Goal: Task Accomplishment & Management: Manage account settings

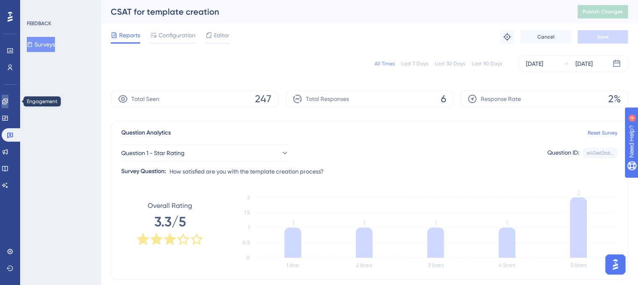
click at [8, 99] on icon at bounding box center [5, 101] width 7 height 7
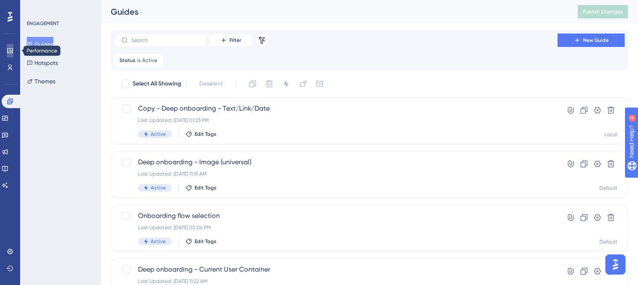
click at [9, 50] on icon at bounding box center [10, 50] width 7 height 7
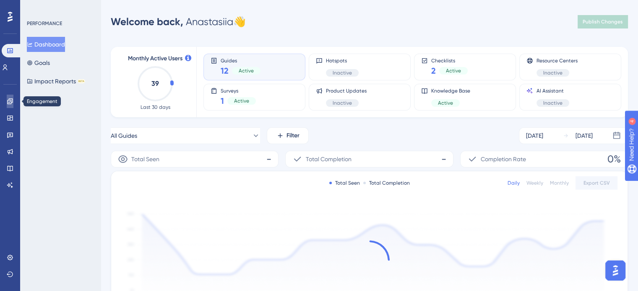
click at [7, 100] on icon at bounding box center [9, 101] width 5 height 5
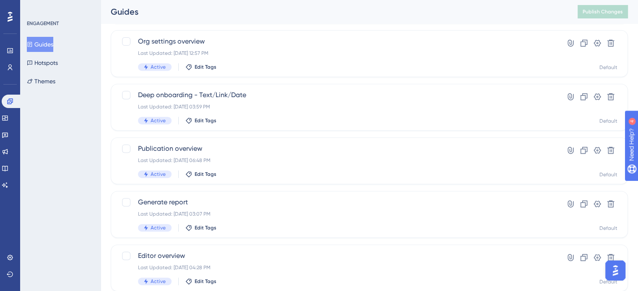
scroll to position [379, 0]
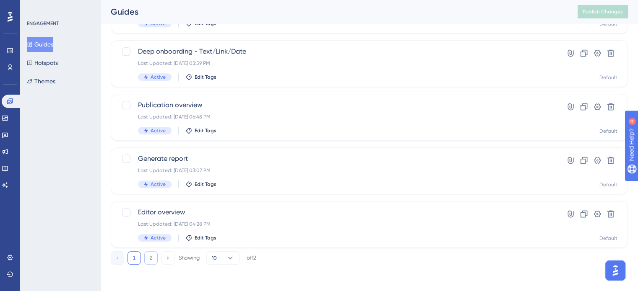
click at [153, 262] on button "2" at bounding box center [150, 258] width 13 height 13
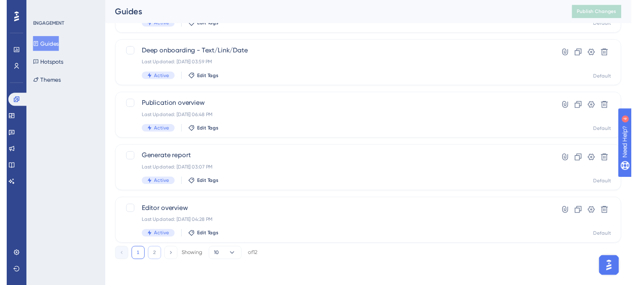
scroll to position [0, 0]
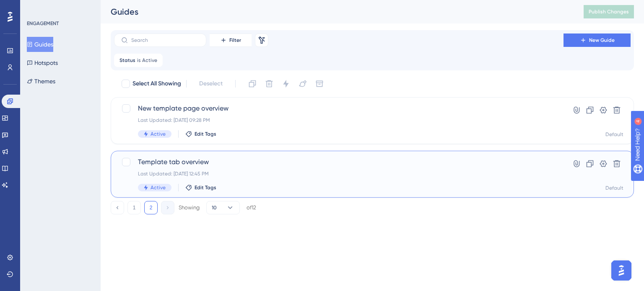
click at [283, 171] on div "Last Updated: [DATE] 12:45 PM" at bounding box center [339, 174] width 402 height 7
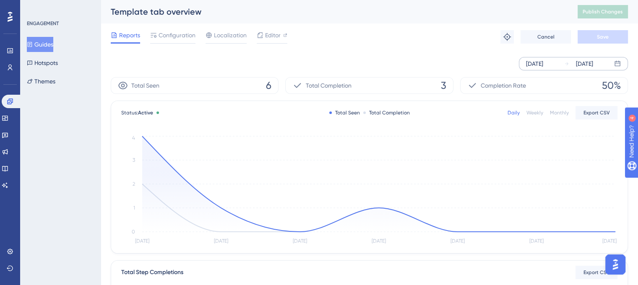
click at [536, 68] on div "[DATE]" at bounding box center [534, 64] width 17 height 10
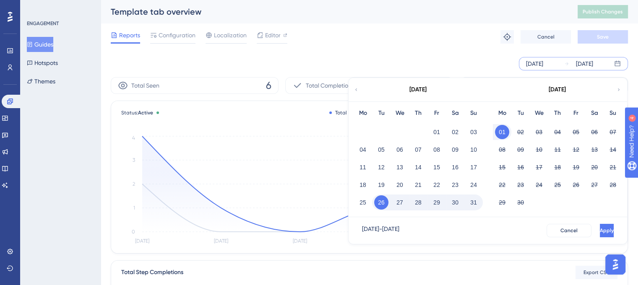
click at [356, 90] on icon at bounding box center [356, 89] width 2 height 3
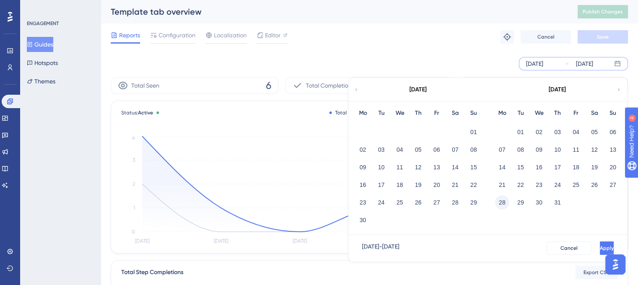
click at [498, 200] on button "28" at bounding box center [502, 202] width 14 height 14
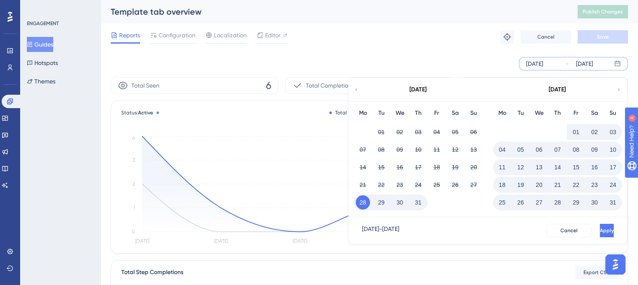
click at [419, 205] on button "31" at bounding box center [418, 202] width 14 height 14
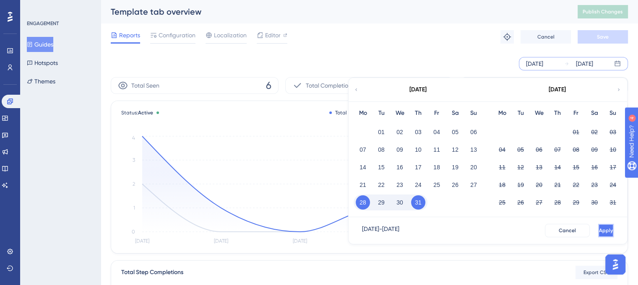
click at [599, 230] on span "Apply" at bounding box center [606, 230] width 14 height 7
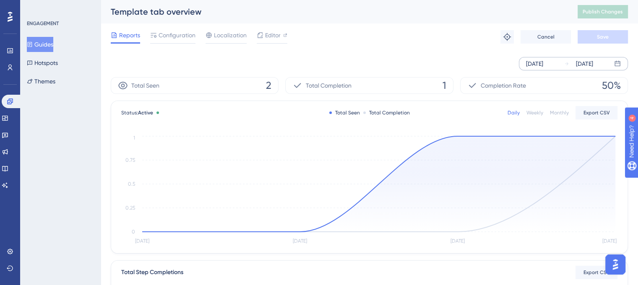
click at [542, 57] on div "[DATE] [DATE]" at bounding box center [573, 63] width 109 height 13
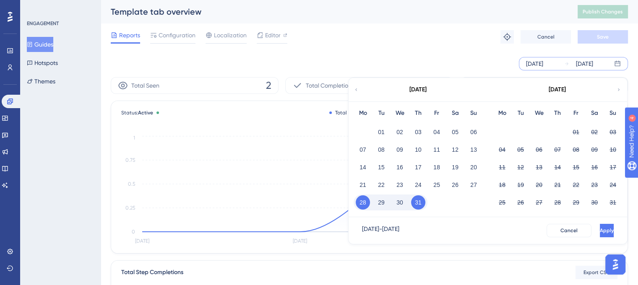
click at [418, 205] on button "31" at bounding box center [418, 202] width 14 height 14
click at [577, 133] on button "01" at bounding box center [576, 132] width 14 height 14
click at [421, 203] on button "31" at bounding box center [418, 202] width 14 height 14
click at [616, 148] on button "10" at bounding box center [613, 150] width 14 height 14
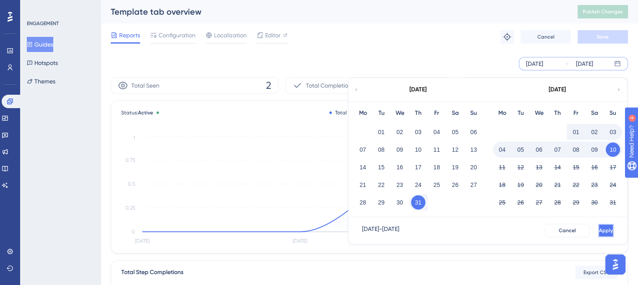
click at [601, 234] on button "Apply" at bounding box center [606, 230] width 16 height 13
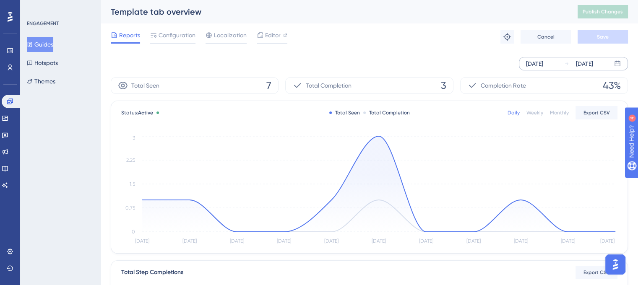
click at [582, 68] on div "[DATE]" at bounding box center [584, 64] width 17 height 10
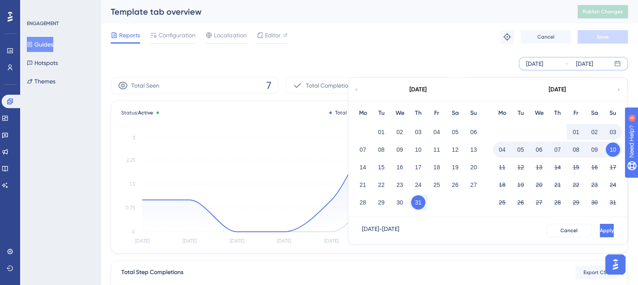
click at [615, 152] on button "10" at bounding box center [613, 150] width 14 height 14
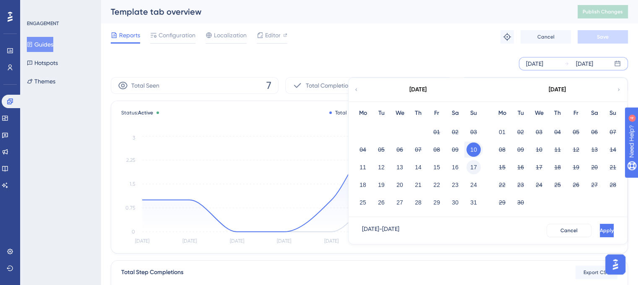
click at [471, 166] on button "17" at bounding box center [473, 167] width 14 height 14
click at [475, 149] on button "10" at bounding box center [473, 150] width 14 height 14
click at [361, 169] on button "11" at bounding box center [363, 167] width 14 height 14
click at [364, 166] on button "11" at bounding box center [363, 167] width 14 height 14
click at [473, 165] on button "17" at bounding box center [473, 167] width 14 height 14
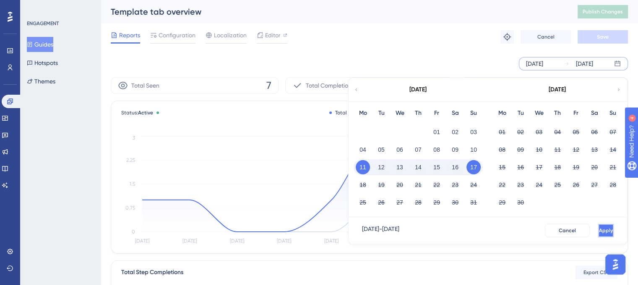
click at [598, 227] on button "Apply" at bounding box center [606, 230] width 16 height 13
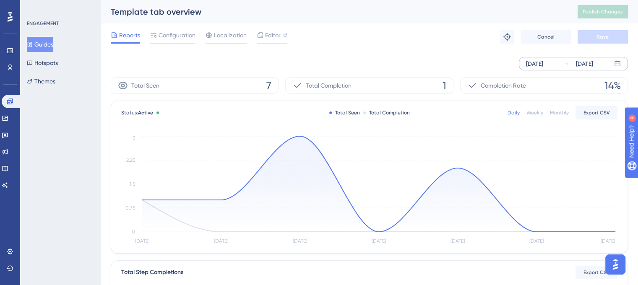
click at [543, 64] on div "[DATE]" at bounding box center [534, 64] width 17 height 10
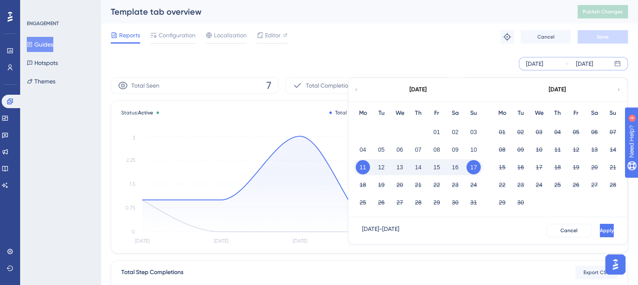
click at [473, 169] on button "17" at bounding box center [473, 167] width 14 height 14
click at [474, 185] on button "24" at bounding box center [473, 185] width 14 height 14
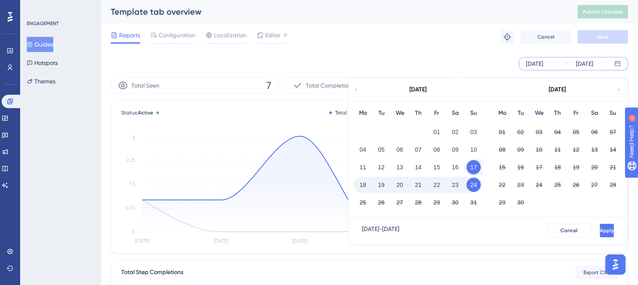
click at [361, 186] on button "18" at bounding box center [363, 185] width 14 height 14
click at [598, 226] on button "Apply" at bounding box center [606, 230] width 16 height 13
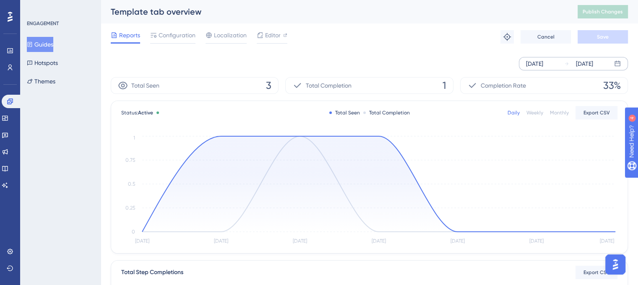
click at [577, 65] on div "[DATE]" at bounding box center [584, 64] width 17 height 10
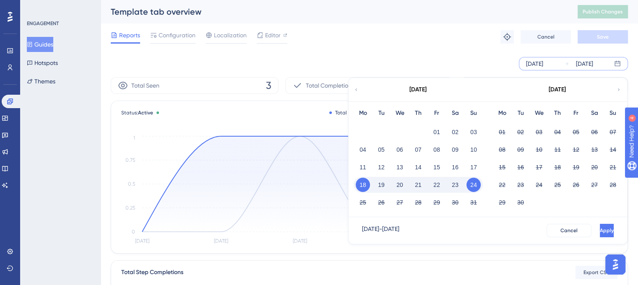
click at [474, 187] on button "24" at bounding box center [473, 185] width 14 height 14
click at [473, 201] on button "31" at bounding box center [473, 202] width 14 height 14
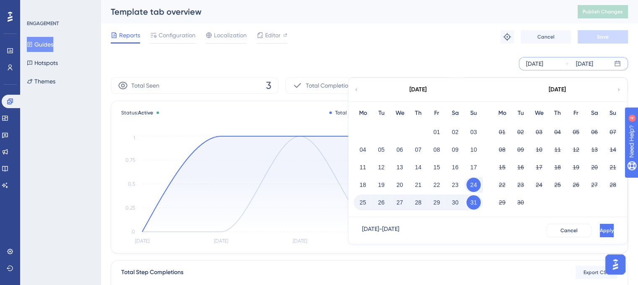
click at [362, 205] on button "25" at bounding box center [363, 202] width 14 height 14
click at [598, 229] on button "Apply" at bounding box center [606, 230] width 16 height 13
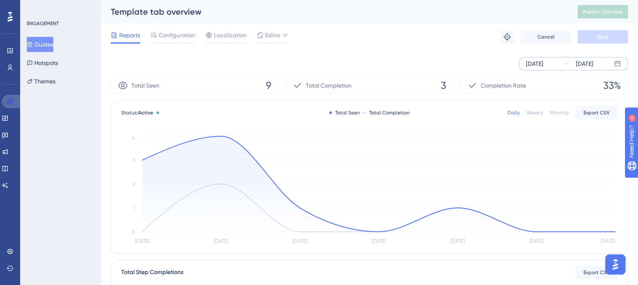
click at [10, 101] on icon at bounding box center [9, 101] width 5 height 5
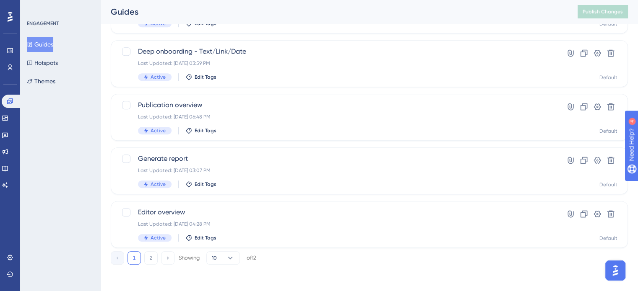
scroll to position [379, 0]
click at [148, 258] on button "2" at bounding box center [150, 258] width 13 height 13
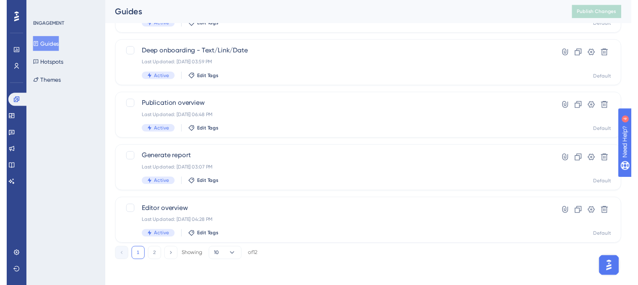
scroll to position [0, 0]
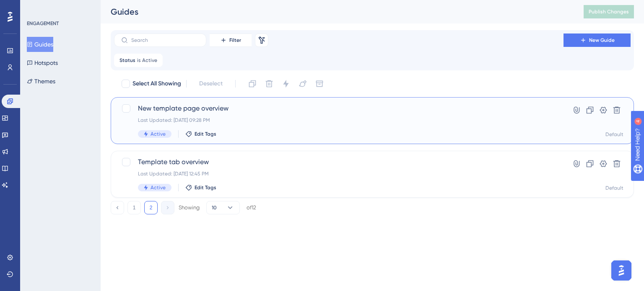
click at [281, 114] on div "New template page overview Last Updated: [DATE] 09:28 PM Active Edit Tags" at bounding box center [339, 121] width 402 height 34
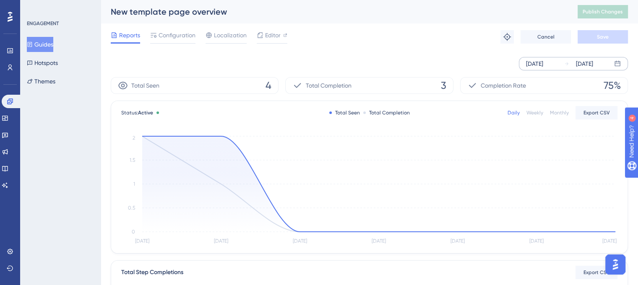
click at [543, 64] on div "[DATE]" at bounding box center [534, 64] width 17 height 10
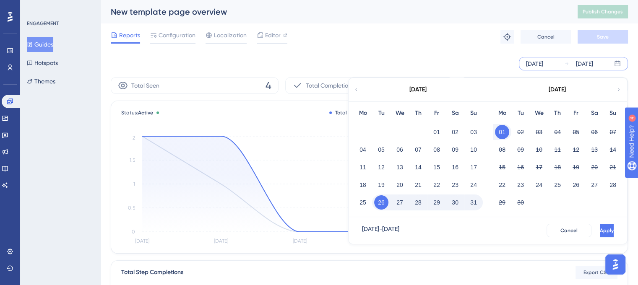
click at [357, 92] on icon at bounding box center [356, 90] width 5 height 8
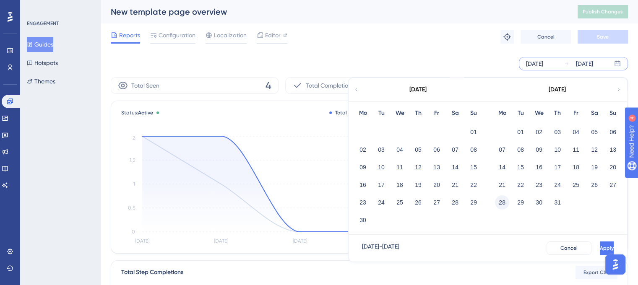
click at [502, 204] on button "28" at bounding box center [502, 202] width 14 height 14
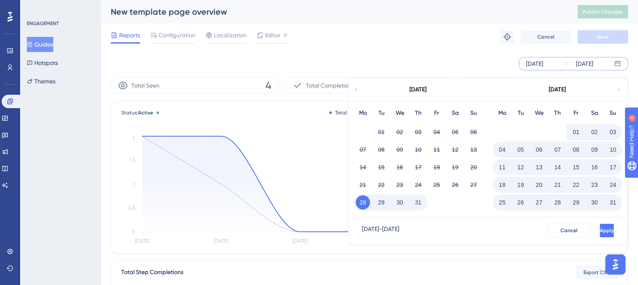
click at [418, 206] on button "31" at bounding box center [418, 202] width 14 height 14
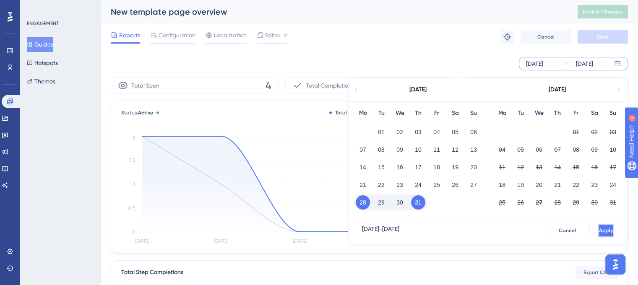
click at [603, 229] on button "Apply" at bounding box center [606, 230] width 16 height 13
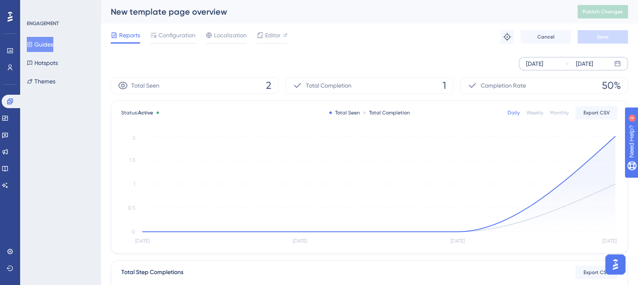
click at [537, 62] on div "[DATE]" at bounding box center [534, 64] width 17 height 10
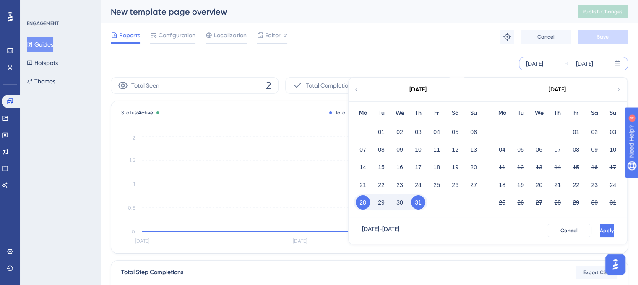
click at [418, 205] on button "31" at bounding box center [418, 202] width 14 height 14
click at [610, 148] on button "10" at bounding box center [613, 150] width 14 height 14
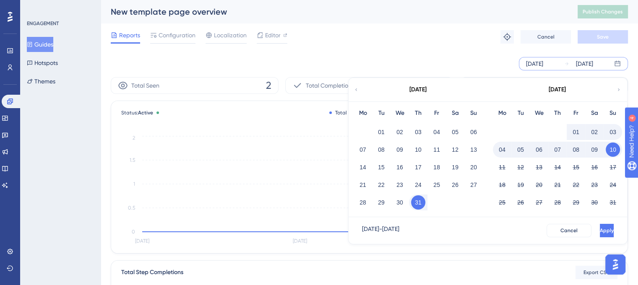
click at [576, 134] on button "01" at bounding box center [576, 132] width 14 height 14
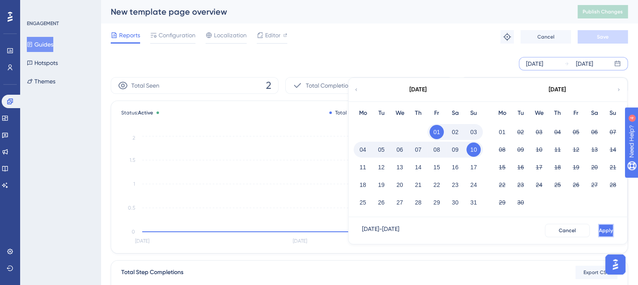
click at [598, 229] on button "Apply" at bounding box center [606, 230] width 16 height 13
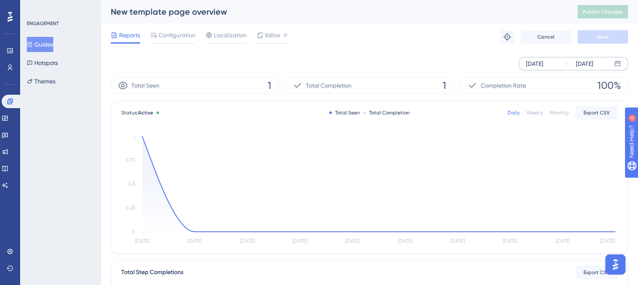
click at [583, 63] on div "[DATE]" at bounding box center [584, 64] width 17 height 10
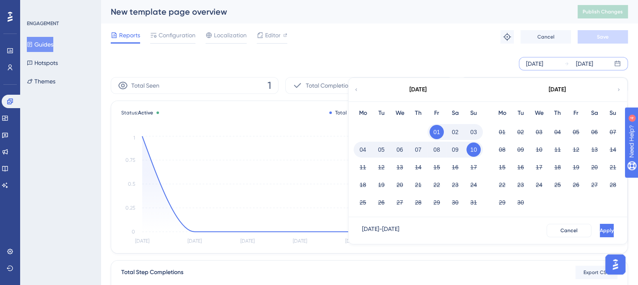
click at [476, 153] on button "10" at bounding box center [473, 150] width 14 height 14
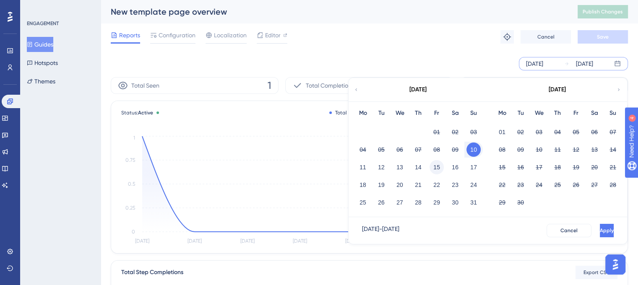
drag, startPoint x: 473, startPoint y: 168, endPoint x: 440, endPoint y: 164, distance: 33.3
click at [473, 168] on button "17" at bounding box center [473, 167] width 14 height 14
click at [367, 168] on button "11" at bounding box center [363, 167] width 14 height 14
click at [598, 225] on button "Apply" at bounding box center [606, 230] width 16 height 13
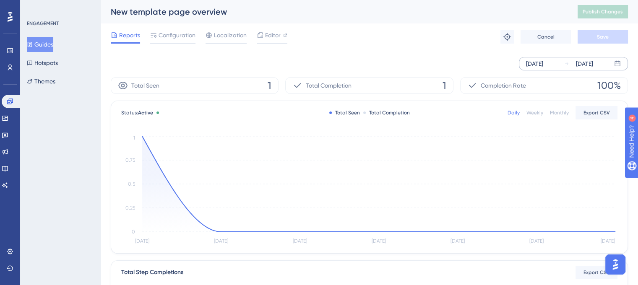
click at [560, 68] on div "[DATE] [DATE]" at bounding box center [573, 63] width 109 height 13
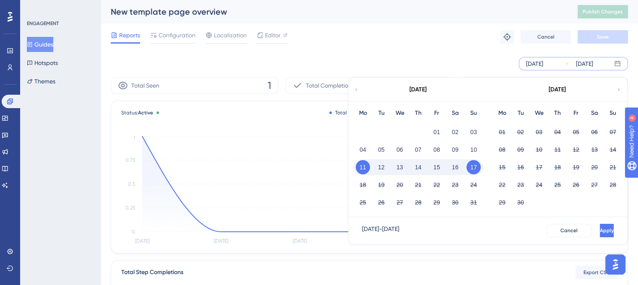
click at [477, 166] on button "17" at bounding box center [473, 167] width 14 height 14
click at [473, 189] on button "24" at bounding box center [473, 185] width 14 height 14
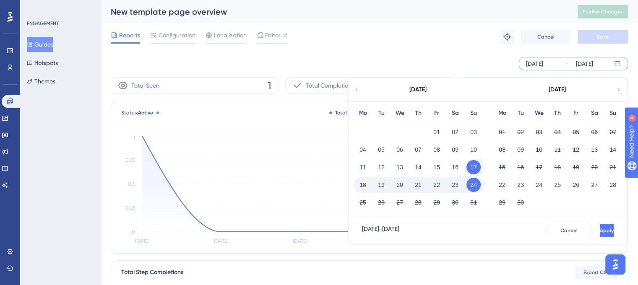
click at [362, 185] on button "18" at bounding box center [363, 185] width 14 height 14
click at [599, 227] on span "Apply" at bounding box center [606, 230] width 14 height 7
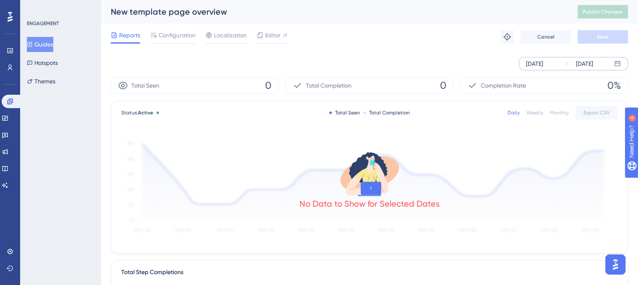
click at [543, 67] on div "[DATE]" at bounding box center [534, 64] width 17 height 10
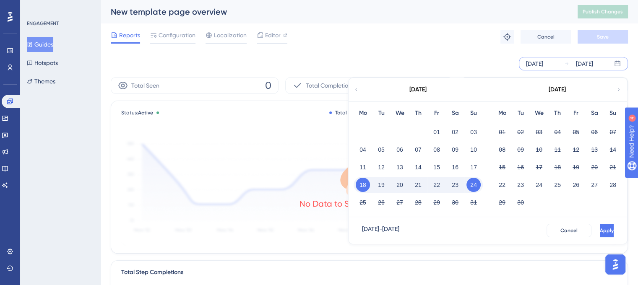
click at [477, 187] on button "24" at bounding box center [473, 185] width 14 height 14
click at [474, 203] on button "31" at bounding box center [473, 202] width 14 height 14
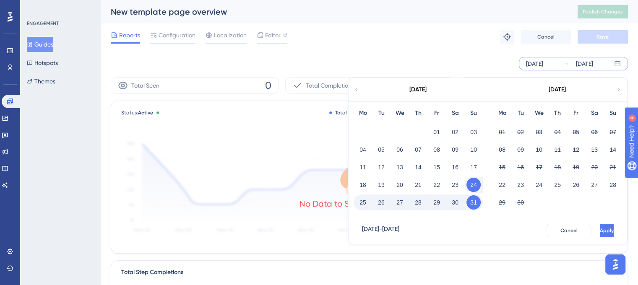
click at [363, 205] on button "25" at bounding box center [363, 202] width 14 height 14
click at [599, 228] on span "Apply" at bounding box center [606, 230] width 14 height 7
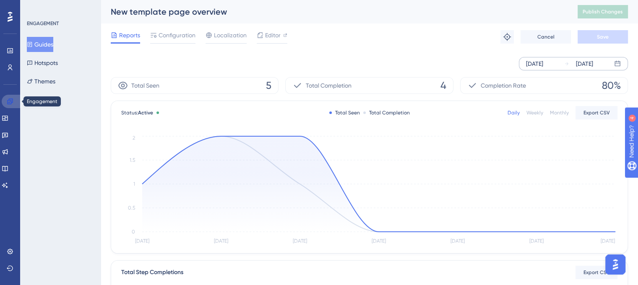
click at [5, 101] on link at bounding box center [12, 101] width 20 height 13
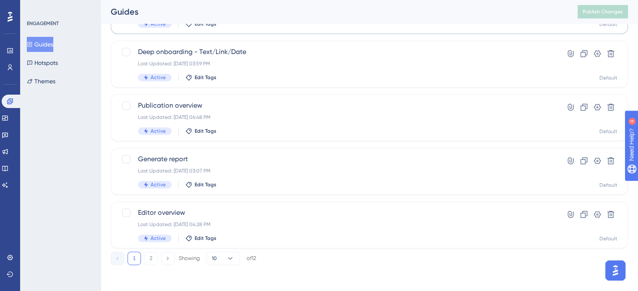
scroll to position [379, 0]
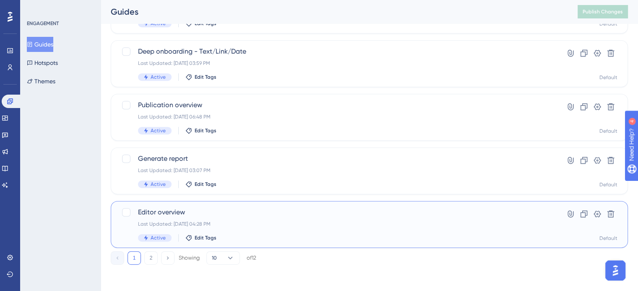
click at [289, 216] on span "Editor overview" at bounding box center [335, 213] width 395 height 10
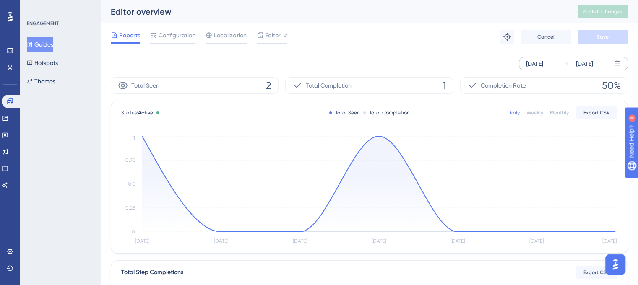
click at [543, 66] on div "[DATE]" at bounding box center [534, 64] width 17 height 10
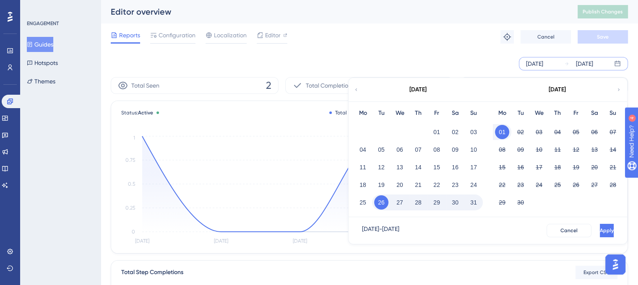
click at [354, 88] on icon at bounding box center [356, 90] width 5 height 8
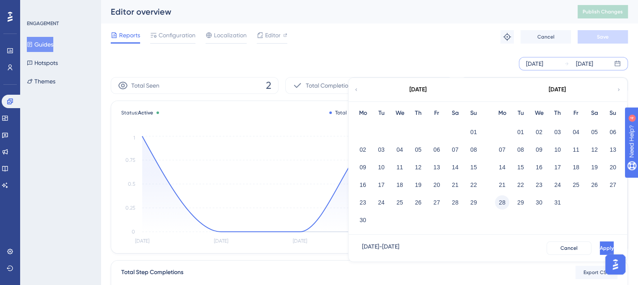
click at [505, 201] on button "28" at bounding box center [502, 202] width 14 height 14
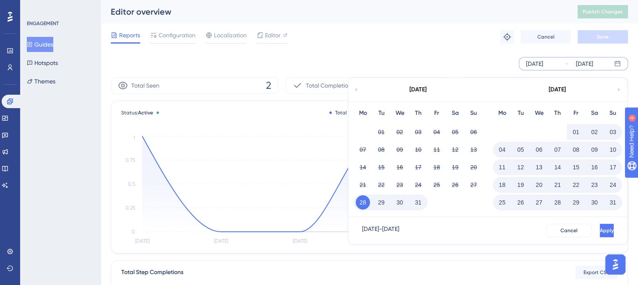
click at [419, 202] on button "31" at bounding box center [418, 202] width 14 height 14
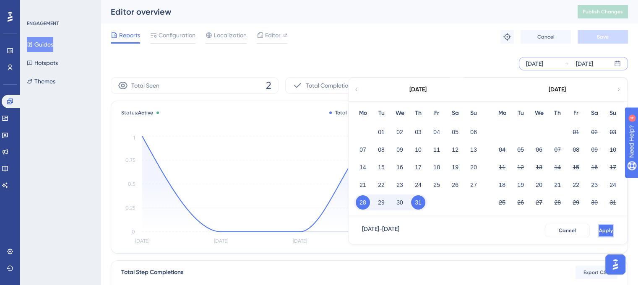
click at [599, 229] on span "Apply" at bounding box center [606, 230] width 14 height 7
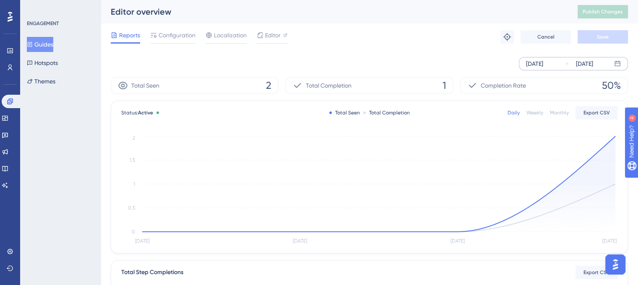
click at [533, 63] on div "[DATE]" at bounding box center [534, 64] width 17 height 10
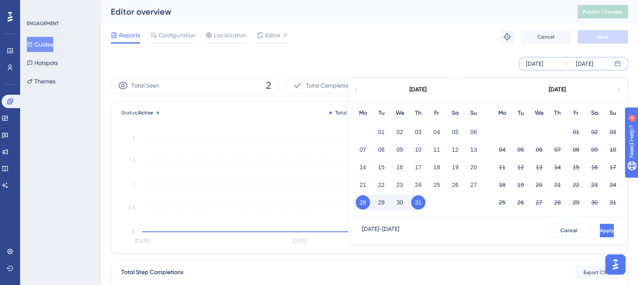
click at [422, 208] on button "31" at bounding box center [418, 202] width 14 height 14
click at [611, 148] on button "10" at bounding box center [613, 150] width 14 height 14
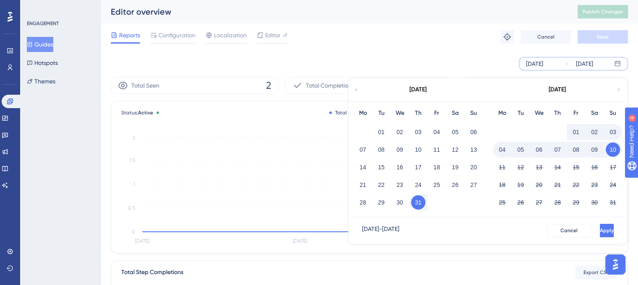
click at [572, 129] on button "01" at bounding box center [576, 132] width 14 height 14
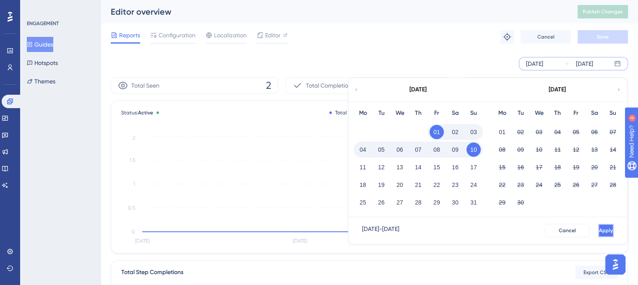
click at [598, 231] on button "Apply" at bounding box center [606, 230] width 16 height 13
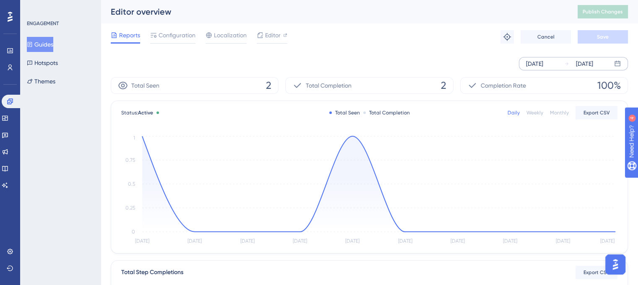
click at [533, 62] on div "[DATE]" at bounding box center [534, 64] width 17 height 10
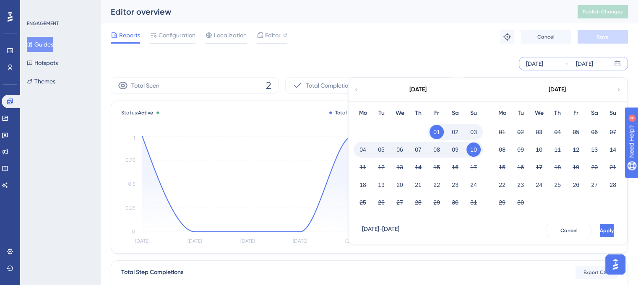
click at [468, 152] on button "10" at bounding box center [473, 150] width 14 height 14
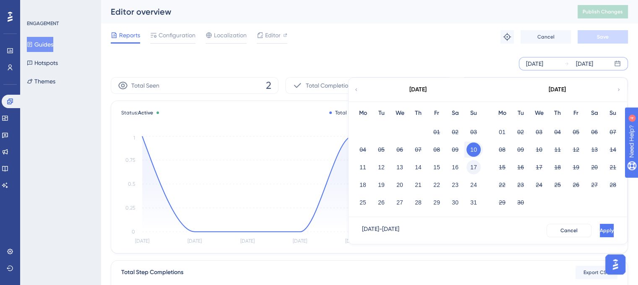
click at [471, 167] on button "17" at bounding box center [473, 167] width 14 height 14
click at [364, 169] on button "11" at bounding box center [363, 167] width 14 height 14
click at [599, 229] on span "Apply" at bounding box center [606, 230] width 14 height 7
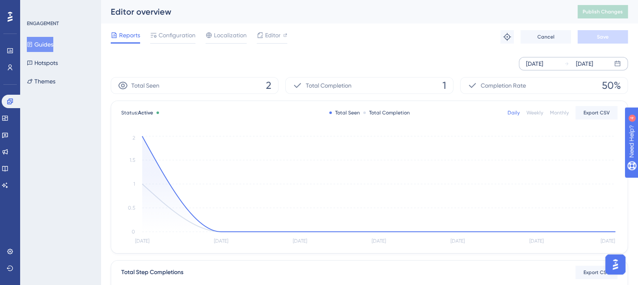
click at [566, 67] on div "[DATE]" at bounding box center [578, 64] width 29 height 10
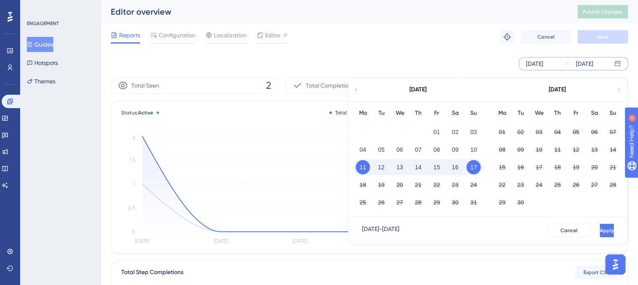
click at [472, 171] on button "17" at bounding box center [473, 167] width 14 height 14
click at [474, 188] on button "24" at bounding box center [473, 185] width 14 height 14
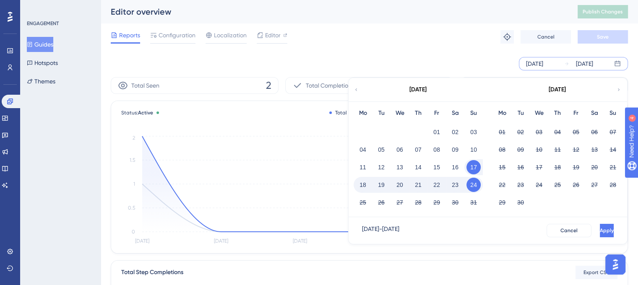
click at [367, 186] on button "18" at bounding box center [363, 185] width 14 height 14
click at [598, 226] on button "Apply" at bounding box center [606, 230] width 16 height 13
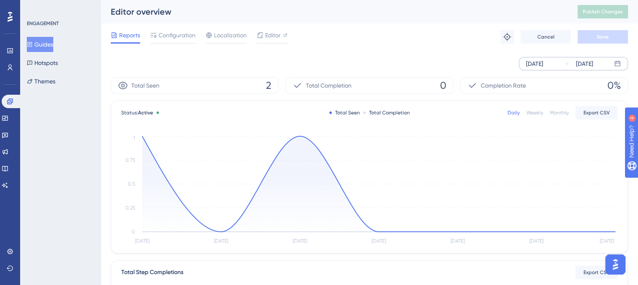
click at [530, 62] on div "[DATE]" at bounding box center [534, 64] width 17 height 10
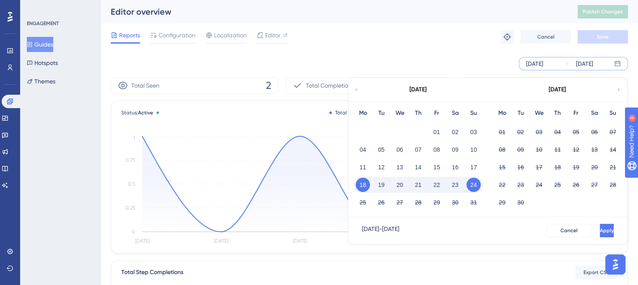
click at [473, 183] on button "24" at bounding box center [473, 185] width 14 height 14
click at [474, 204] on button "31" at bounding box center [473, 202] width 14 height 14
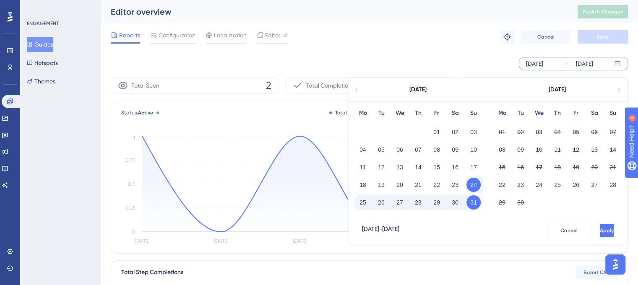
click at [361, 203] on button "25" at bounding box center [363, 202] width 14 height 14
click at [598, 228] on button "Apply" at bounding box center [606, 230] width 16 height 13
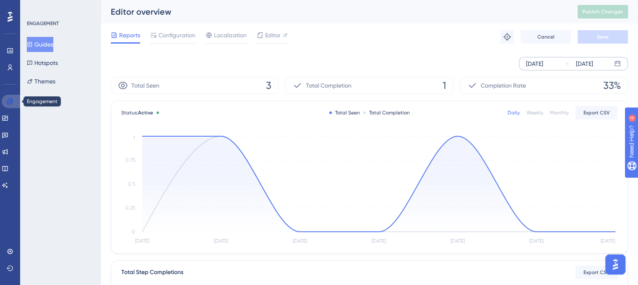
click at [12, 102] on icon at bounding box center [10, 101] width 7 height 7
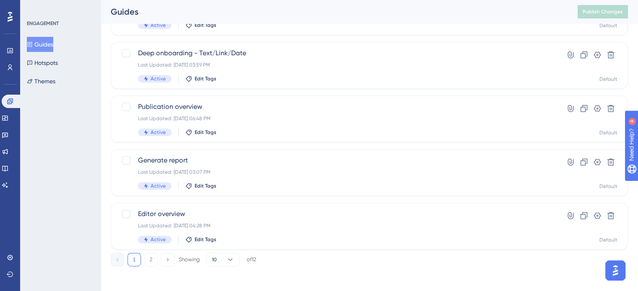
scroll to position [379, 0]
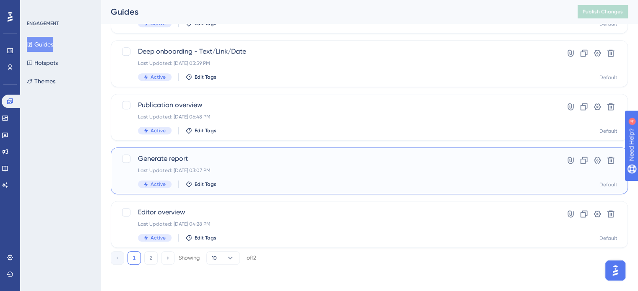
click at [290, 170] on div "Last Updated: [DATE] 03:07 PM" at bounding box center [335, 170] width 395 height 7
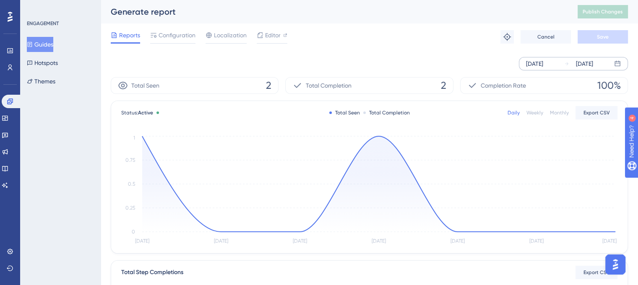
click at [543, 65] on div "[DATE]" at bounding box center [534, 64] width 17 height 10
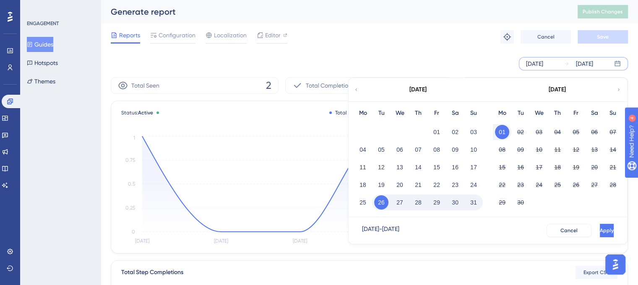
click at [356, 87] on icon at bounding box center [356, 90] width 5 height 8
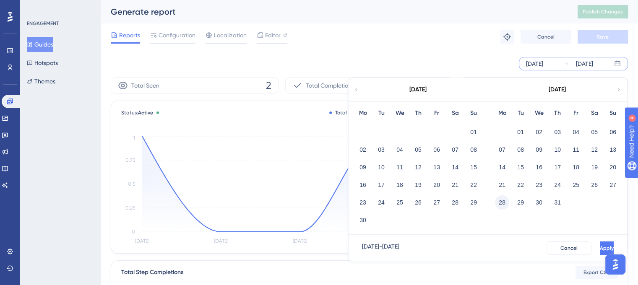
click at [500, 204] on button "28" at bounding box center [502, 202] width 14 height 14
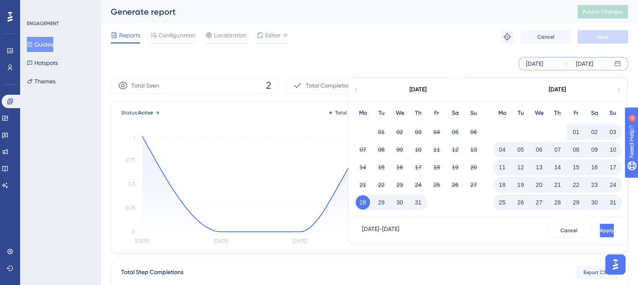
click at [416, 201] on button "31" at bounding box center [418, 202] width 14 height 14
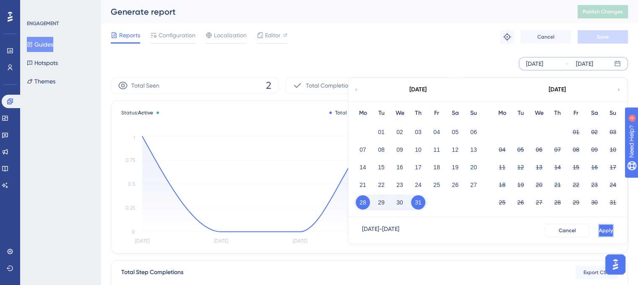
click at [598, 229] on button "Apply" at bounding box center [606, 230] width 16 height 13
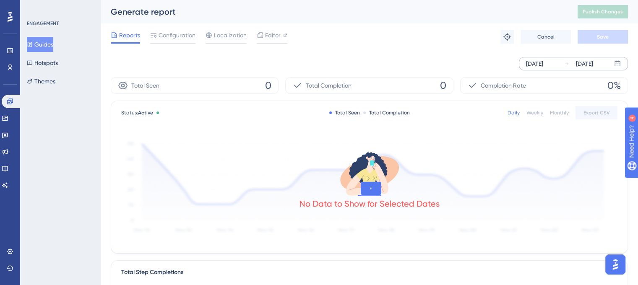
click at [541, 60] on div "[DATE]" at bounding box center [534, 64] width 17 height 10
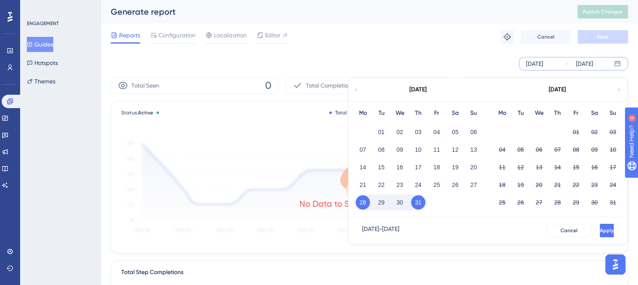
click at [423, 203] on button "31" at bounding box center [418, 202] width 14 height 14
drag, startPoint x: 615, startPoint y: 150, endPoint x: 590, endPoint y: 146, distance: 25.2
click at [616, 150] on button "10" at bounding box center [613, 150] width 14 height 14
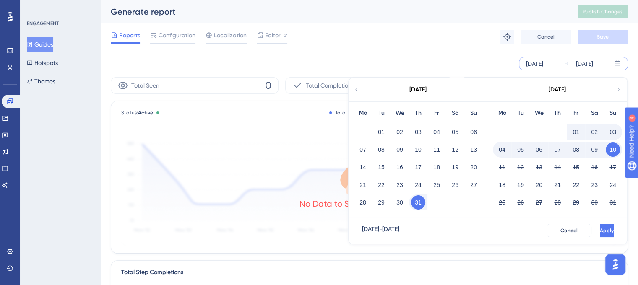
click at [572, 131] on button "01" at bounding box center [576, 132] width 14 height 14
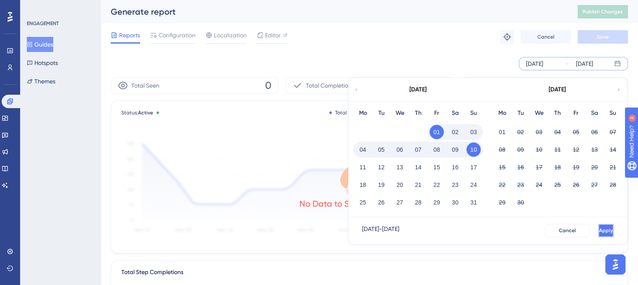
click at [599, 229] on span "Apply" at bounding box center [606, 230] width 14 height 7
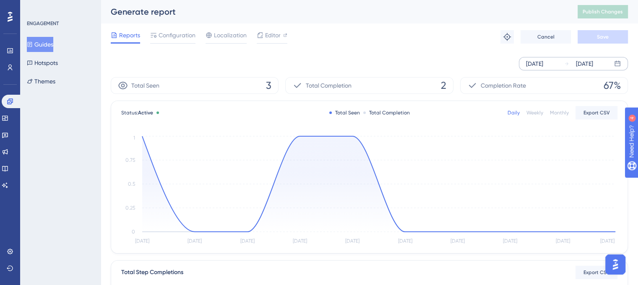
click at [537, 63] on div "[DATE]" at bounding box center [534, 64] width 17 height 10
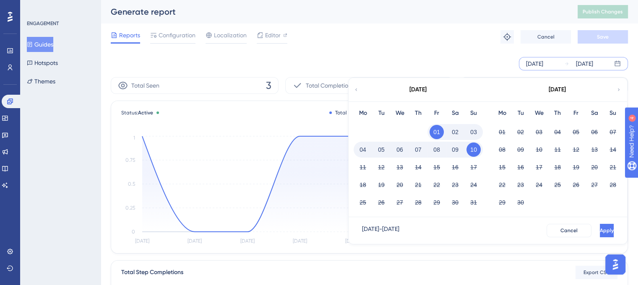
click at [473, 152] on button "10" at bounding box center [473, 150] width 14 height 14
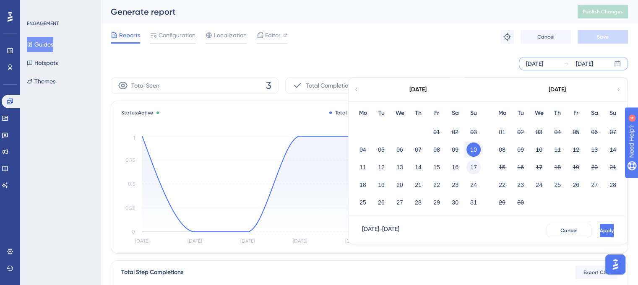
click at [473, 167] on button "17" at bounding box center [473, 167] width 14 height 14
click at [364, 167] on button "11" at bounding box center [363, 167] width 14 height 14
click at [598, 228] on button "Apply" at bounding box center [606, 230] width 16 height 13
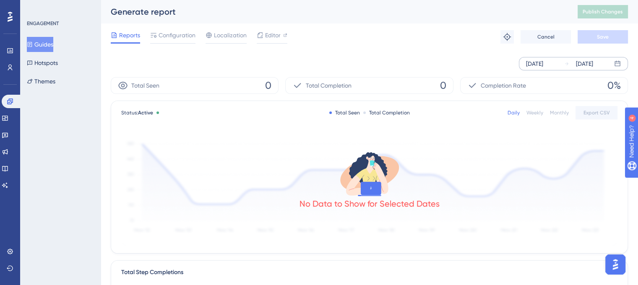
click at [556, 68] on div "[DATE] [DATE]" at bounding box center [573, 63] width 109 height 13
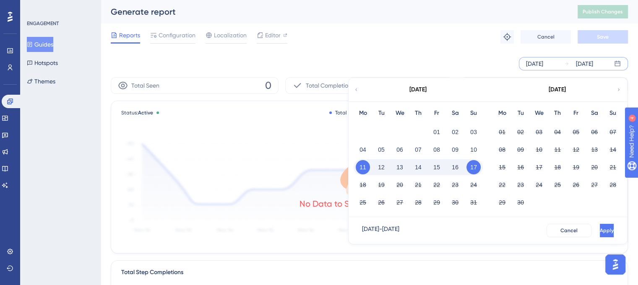
click at [474, 169] on button "17" at bounding box center [473, 167] width 14 height 14
click at [474, 184] on button "24" at bounding box center [473, 185] width 14 height 14
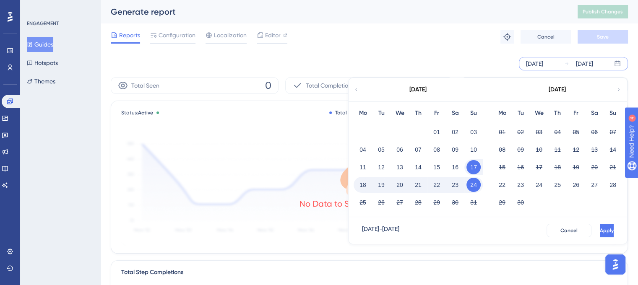
click at [362, 185] on button "18" at bounding box center [363, 185] width 14 height 14
click at [589, 224] on div "[DATE] - [DATE] Cancel Apply" at bounding box center [487, 230] width 278 height 27
click at [599, 230] on span "Apply" at bounding box center [606, 230] width 14 height 7
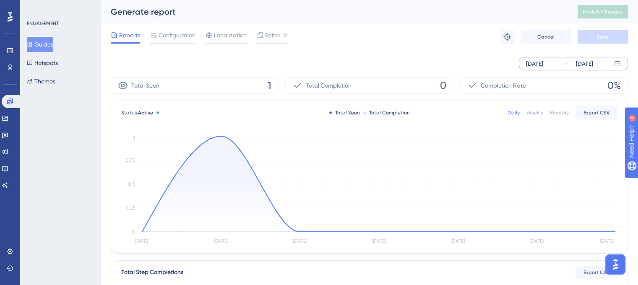
click at [538, 62] on div "[DATE]" at bounding box center [534, 64] width 17 height 10
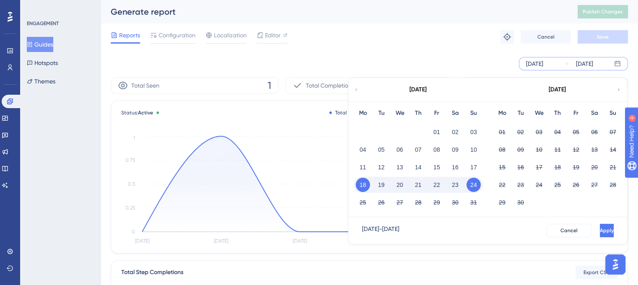
click at [475, 186] on button "24" at bounding box center [473, 185] width 14 height 14
click at [473, 206] on button "31" at bounding box center [473, 202] width 14 height 14
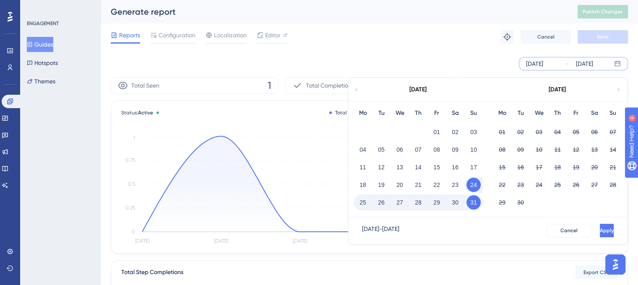
click at [361, 205] on button "25" at bounding box center [363, 202] width 14 height 14
click at [598, 228] on button "Apply" at bounding box center [606, 230] width 16 height 13
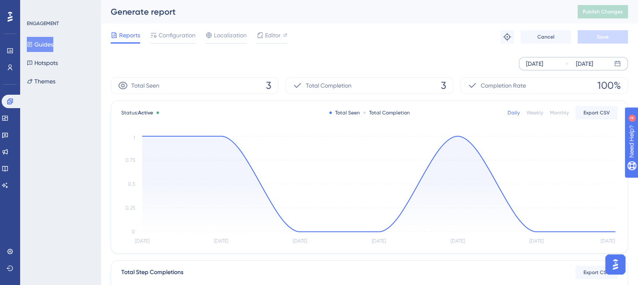
click at [49, 44] on button "Guides" at bounding box center [40, 44] width 26 height 15
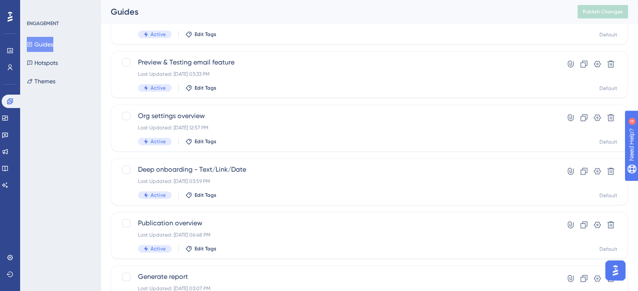
scroll to position [253, 0]
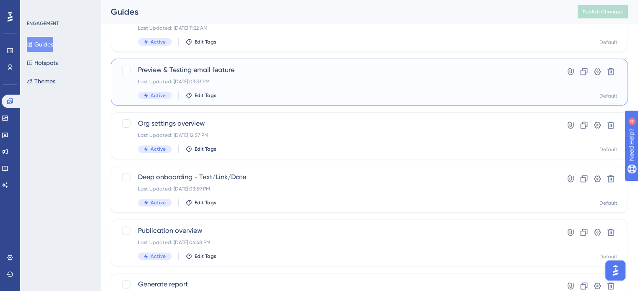
click at [262, 83] on div "Last Updated: [DATE] 03:33 PM" at bounding box center [335, 81] width 395 height 7
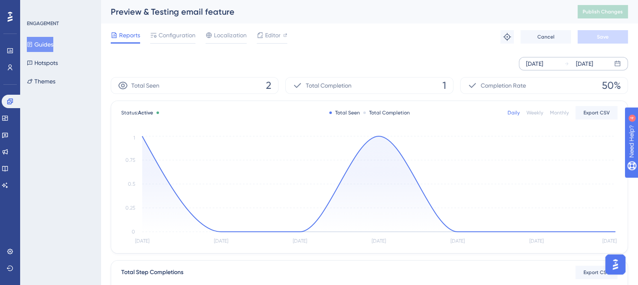
click at [564, 68] on div "[DATE]" at bounding box center [578, 64] width 29 height 10
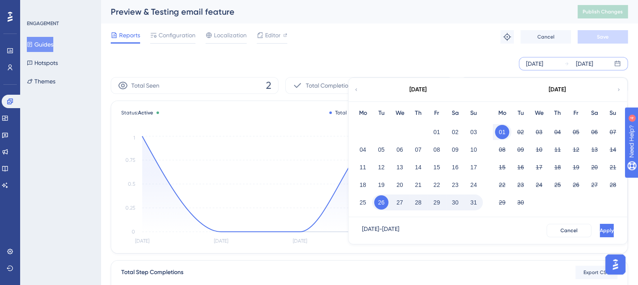
click at [356, 86] on icon at bounding box center [356, 90] width 5 height 8
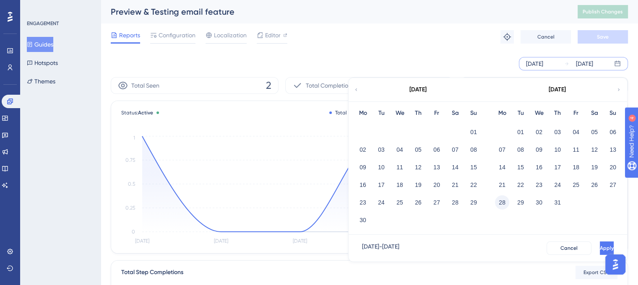
click at [503, 204] on button "28" at bounding box center [502, 202] width 14 height 14
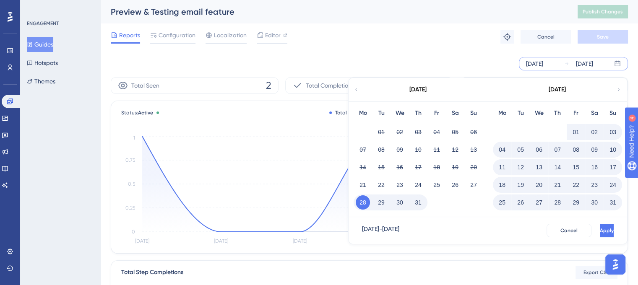
click at [423, 203] on button "31" at bounding box center [418, 202] width 14 height 14
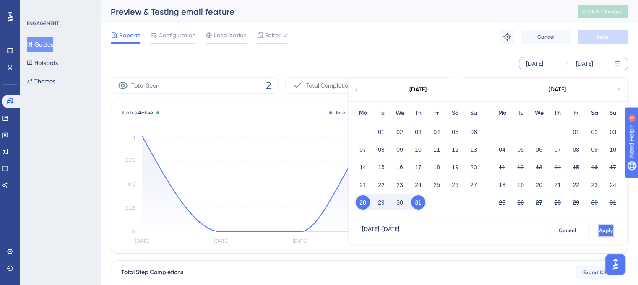
click at [598, 229] on button "Apply" at bounding box center [606, 230] width 16 height 13
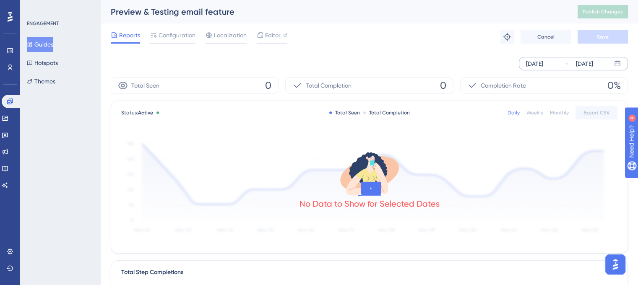
click at [533, 64] on div "[DATE]" at bounding box center [534, 64] width 17 height 10
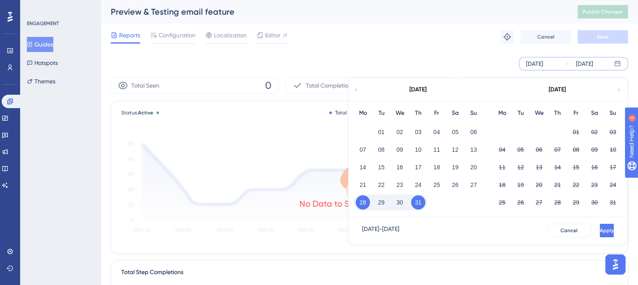
click at [421, 205] on button "31" at bounding box center [418, 202] width 14 height 14
click at [575, 132] on button "01" at bounding box center [576, 132] width 14 height 14
click at [417, 203] on button "31" at bounding box center [418, 202] width 14 height 14
click at [611, 150] on button "10" at bounding box center [613, 150] width 14 height 14
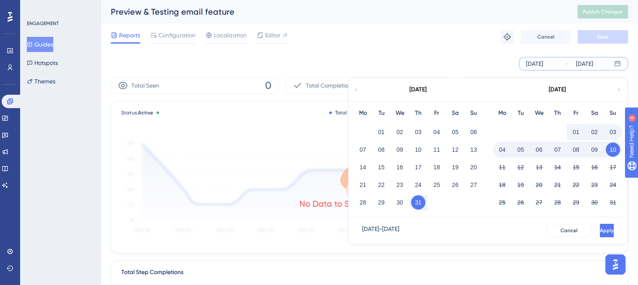
click at [575, 131] on button "01" at bounding box center [576, 132] width 14 height 14
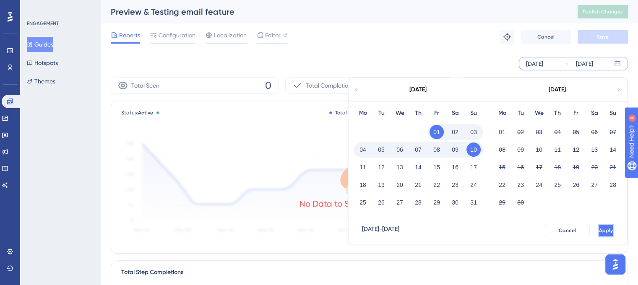
click at [599, 231] on span "Apply" at bounding box center [606, 230] width 14 height 7
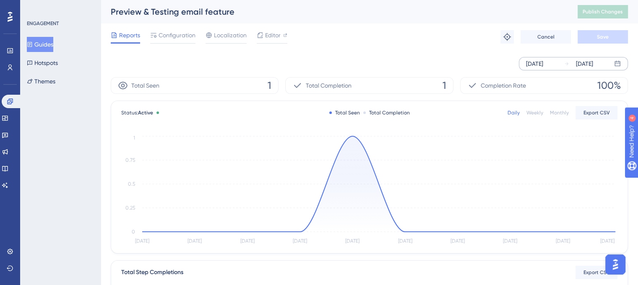
click at [547, 57] on div "[DATE] [DATE]" at bounding box center [573, 63] width 109 height 13
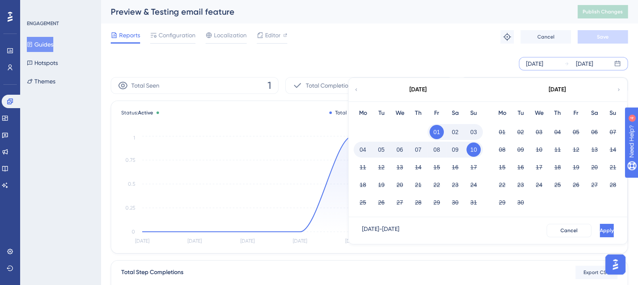
click at [471, 151] on button "10" at bounding box center [473, 150] width 14 height 14
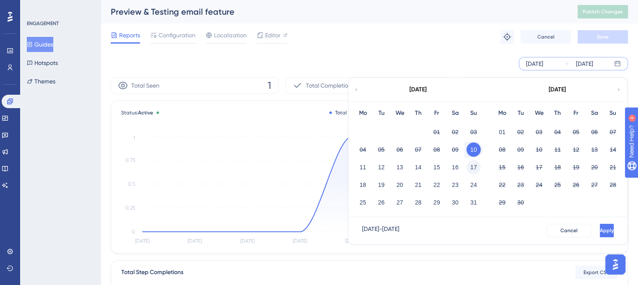
click at [470, 168] on button "17" at bounding box center [473, 167] width 14 height 14
click at [360, 169] on button "11" at bounding box center [363, 167] width 14 height 14
click at [599, 231] on span "Apply" at bounding box center [606, 230] width 14 height 7
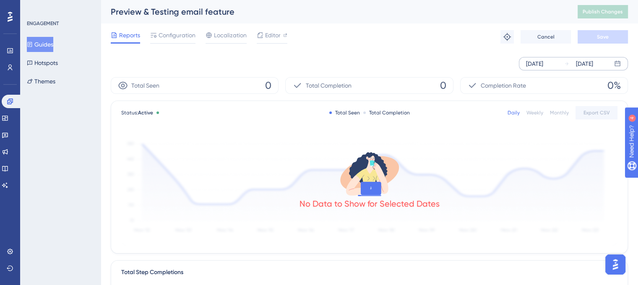
click at [543, 65] on div "[DATE]" at bounding box center [534, 64] width 17 height 10
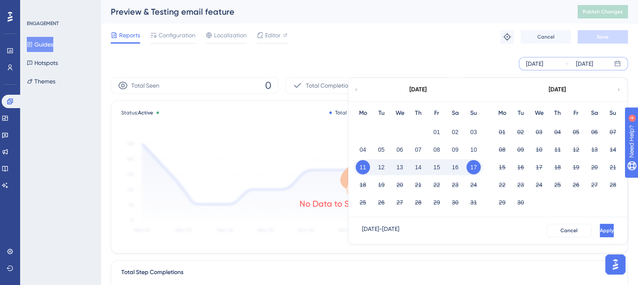
click at [475, 169] on button "17" at bounding box center [473, 167] width 14 height 14
click at [474, 184] on button "24" at bounding box center [473, 185] width 14 height 14
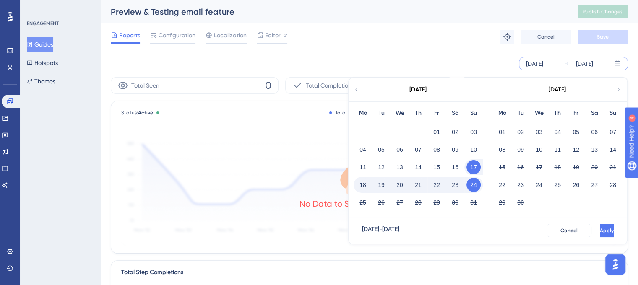
click at [366, 187] on button "18" at bounding box center [363, 185] width 14 height 14
click at [598, 225] on button "Apply" at bounding box center [606, 230] width 16 height 13
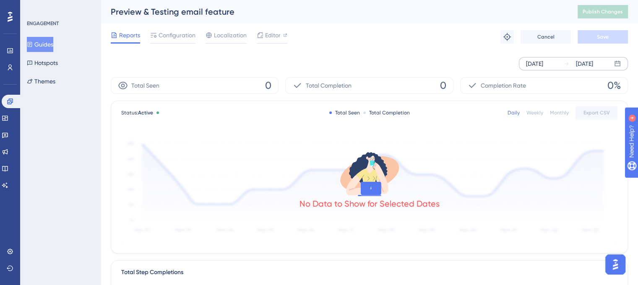
click at [543, 65] on div "[DATE]" at bounding box center [534, 64] width 17 height 10
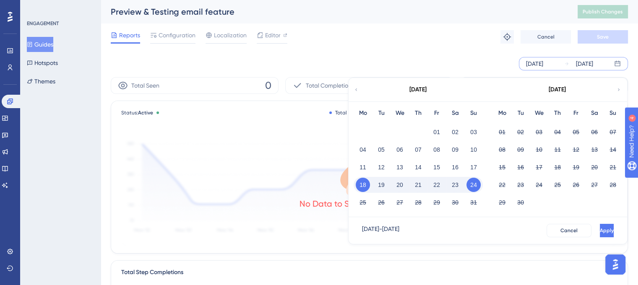
click at [474, 187] on button "24" at bounding box center [473, 185] width 14 height 14
click at [474, 203] on button "31" at bounding box center [473, 202] width 14 height 14
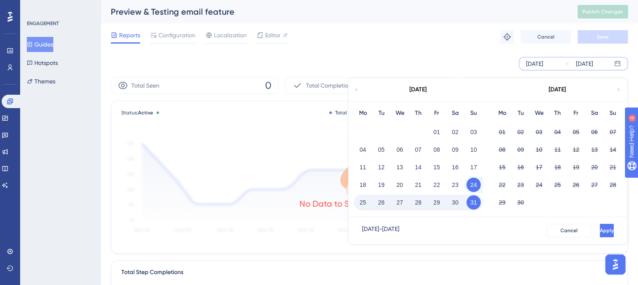
click at [365, 204] on button "25" at bounding box center [363, 202] width 14 height 14
click at [600, 228] on button "Apply" at bounding box center [607, 230] width 14 height 13
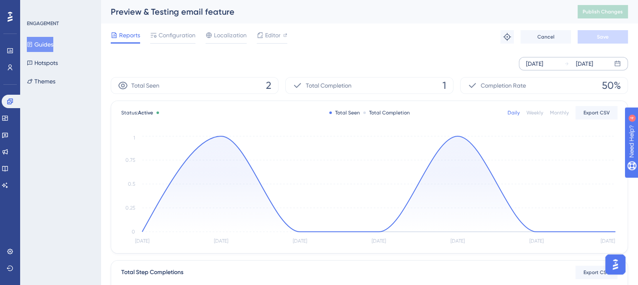
drag, startPoint x: 49, startPoint y: 39, endPoint x: 104, endPoint y: 104, distance: 85.1
click at [49, 39] on button "Guides" at bounding box center [40, 44] width 26 height 15
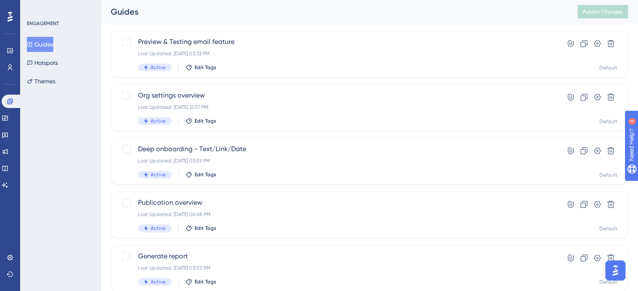
scroll to position [294, 0]
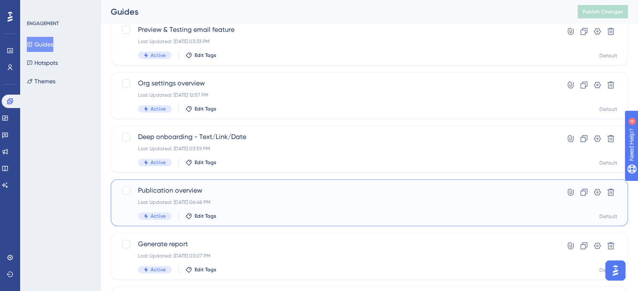
click at [313, 204] on div "Last Updated: [DATE] 06:48 PM" at bounding box center [335, 202] width 395 height 7
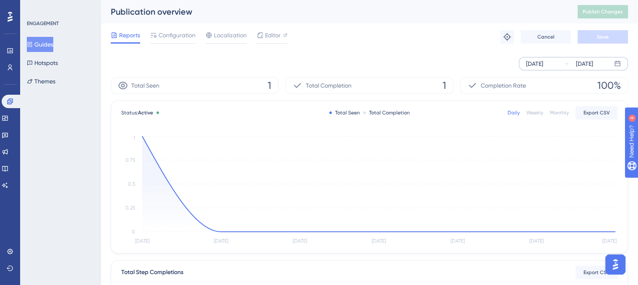
click at [543, 60] on div "[DATE]" at bounding box center [534, 64] width 17 height 10
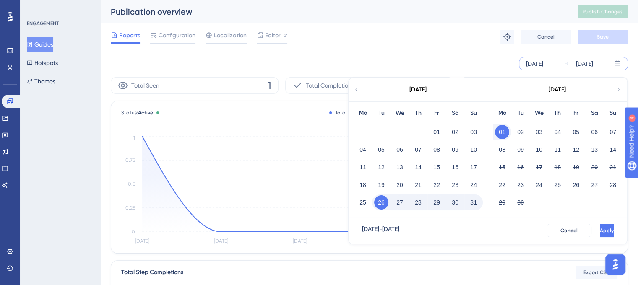
click at [359, 92] on div "[DATE]" at bounding box center [417, 89] width 138 height 23
click at [356, 90] on icon at bounding box center [356, 90] width 5 height 8
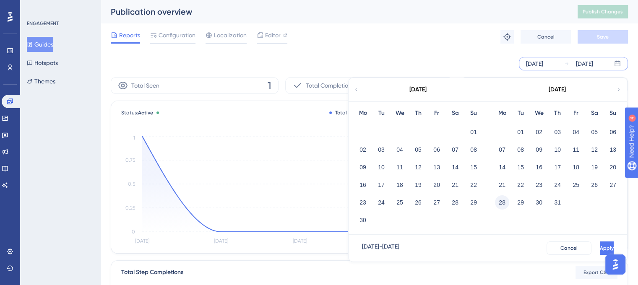
click at [501, 201] on button "28" at bounding box center [502, 202] width 14 height 14
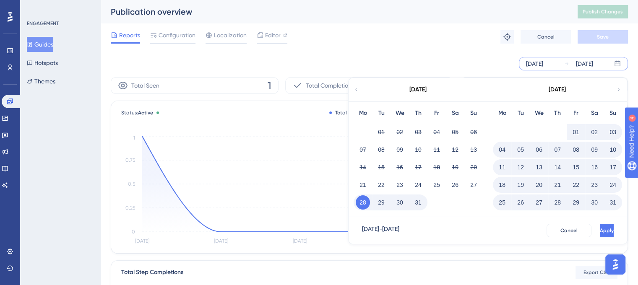
click at [419, 203] on button "31" at bounding box center [418, 202] width 14 height 14
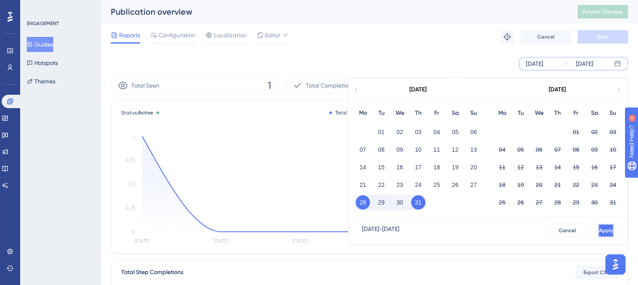
click at [598, 228] on button "Apply" at bounding box center [606, 230] width 16 height 13
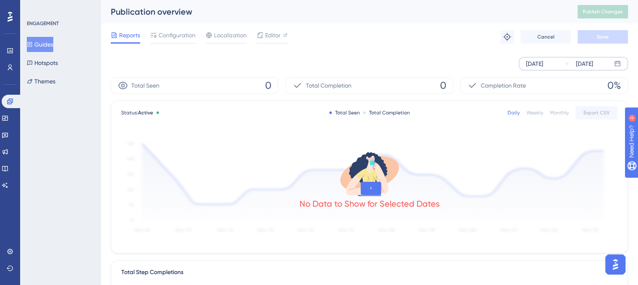
click at [532, 61] on div "[DATE]" at bounding box center [534, 64] width 17 height 10
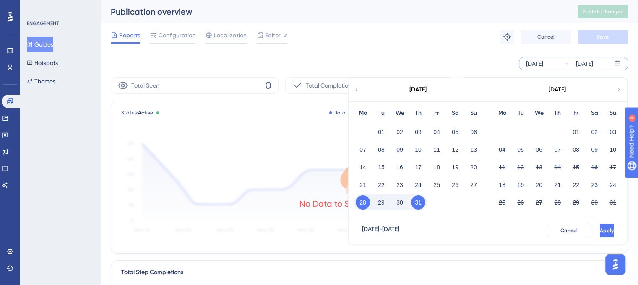
click at [419, 208] on button "31" at bounding box center [418, 202] width 14 height 14
click at [573, 132] on button "01" at bounding box center [576, 132] width 14 height 14
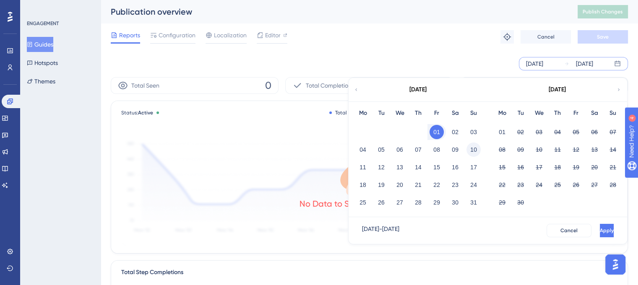
click at [471, 149] on button "10" at bounding box center [473, 150] width 14 height 14
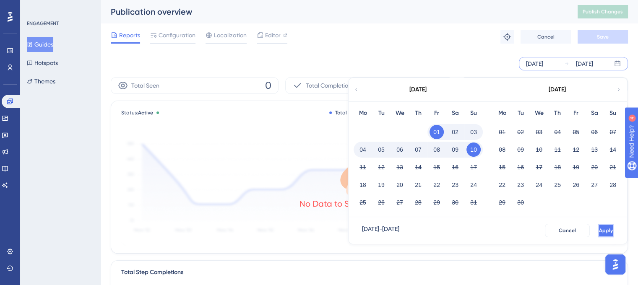
click at [599, 230] on span "Apply" at bounding box center [606, 230] width 14 height 7
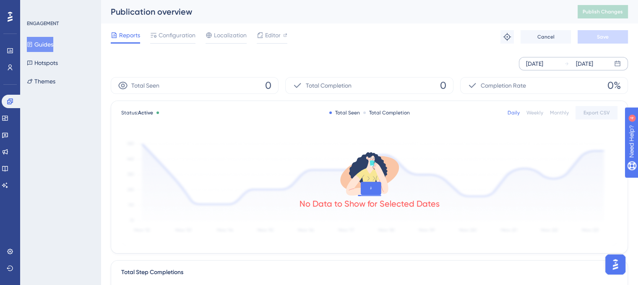
click at [543, 63] on div "[DATE]" at bounding box center [534, 64] width 17 height 10
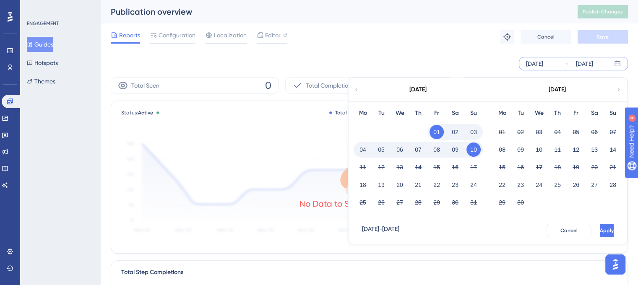
click at [473, 151] on button "10" at bounding box center [473, 150] width 14 height 14
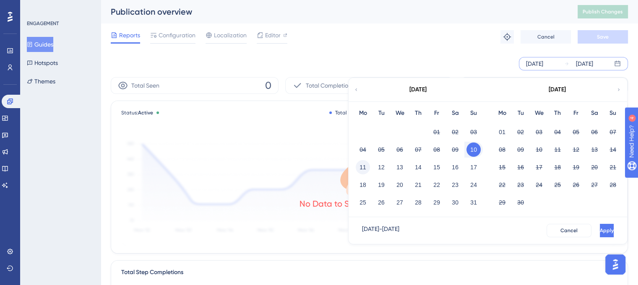
click at [364, 167] on button "11" at bounding box center [363, 167] width 14 height 14
click at [475, 149] on button "10" at bounding box center [473, 150] width 14 height 14
click at [475, 166] on button "17" at bounding box center [473, 167] width 14 height 14
click at [362, 168] on button "11" at bounding box center [363, 167] width 14 height 14
click at [599, 233] on span "Apply" at bounding box center [606, 230] width 14 height 7
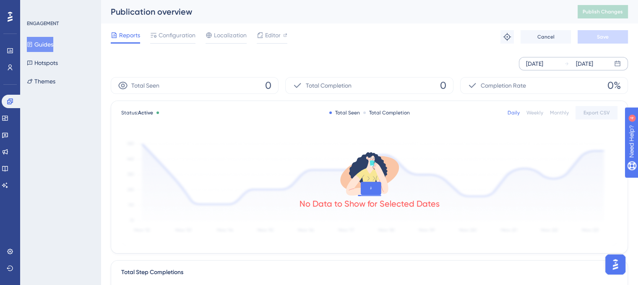
click at [588, 62] on div "[DATE]" at bounding box center [584, 64] width 17 height 10
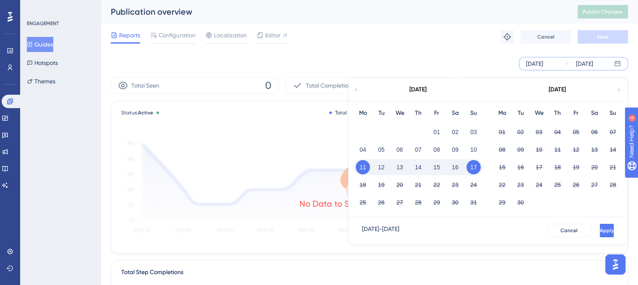
click at [357, 168] on button "11" at bounding box center [363, 167] width 14 height 14
click at [362, 185] on button "18" at bounding box center [363, 185] width 14 height 14
click at [363, 186] on button "18" at bounding box center [363, 185] width 14 height 14
click at [477, 187] on button "24" at bounding box center [473, 185] width 14 height 14
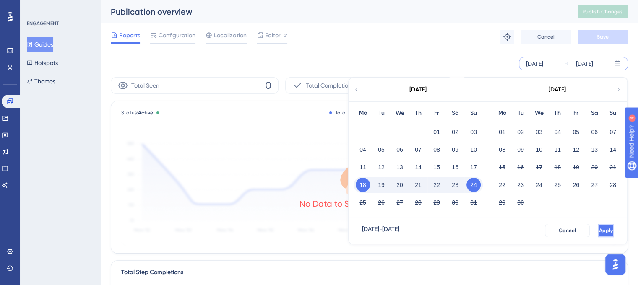
click at [599, 230] on span "Apply" at bounding box center [606, 230] width 14 height 7
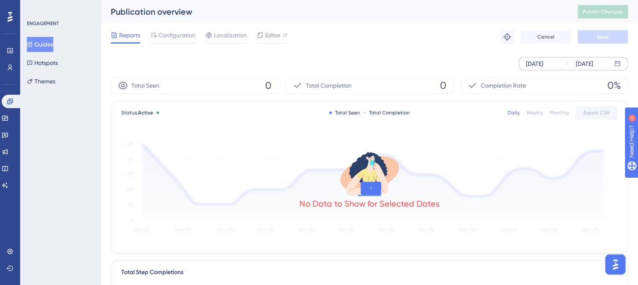
click at [543, 65] on div "[DATE]" at bounding box center [534, 64] width 17 height 10
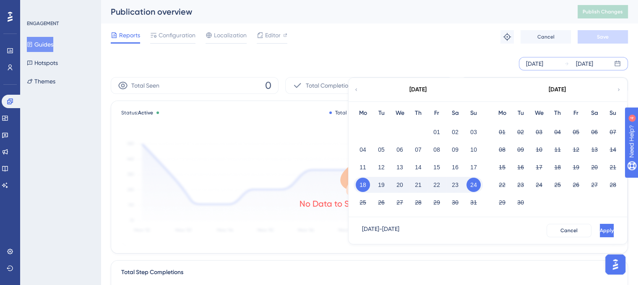
click at [475, 184] on button "24" at bounding box center [473, 185] width 14 height 14
click at [473, 200] on button "31" at bounding box center [473, 202] width 14 height 14
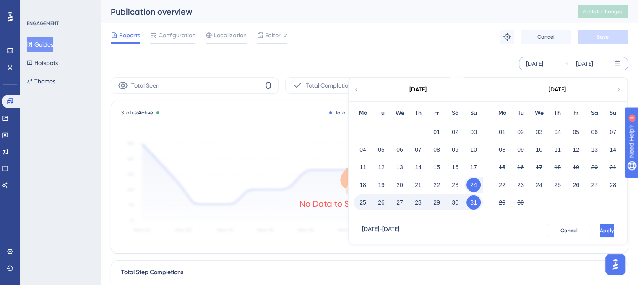
click at [359, 203] on button "25" at bounding box center [363, 202] width 14 height 14
click at [599, 230] on span "Apply" at bounding box center [606, 230] width 14 height 7
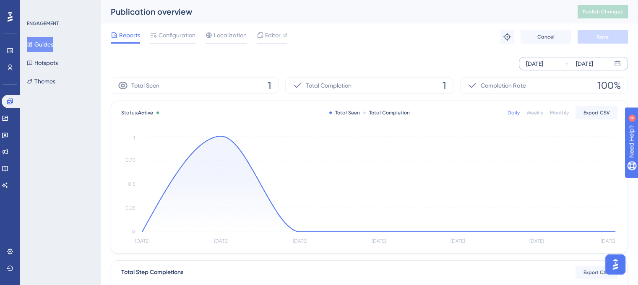
click at [47, 47] on button "Guides" at bounding box center [40, 44] width 26 height 15
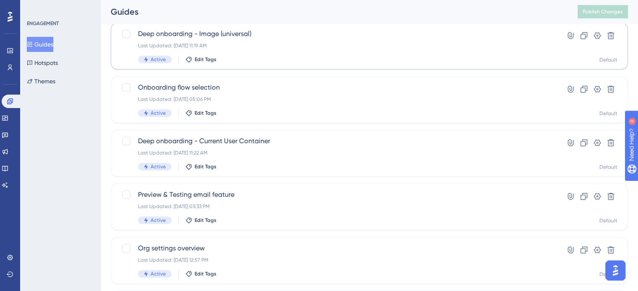
scroll to position [168, 0]
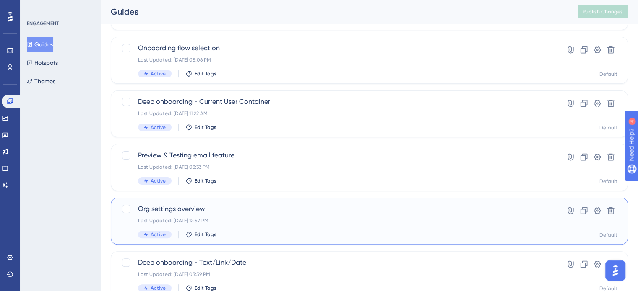
click at [305, 219] on div "Last Updated: [DATE] 12:57 PM" at bounding box center [335, 221] width 395 height 7
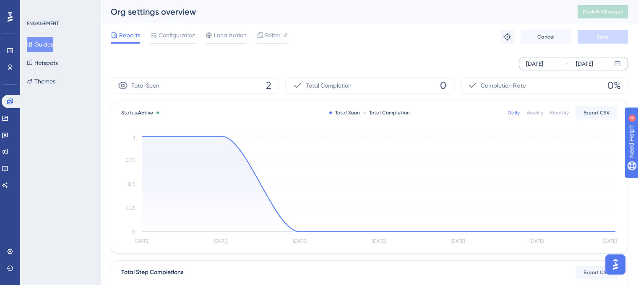
click at [543, 62] on div "[DATE]" at bounding box center [534, 64] width 17 height 10
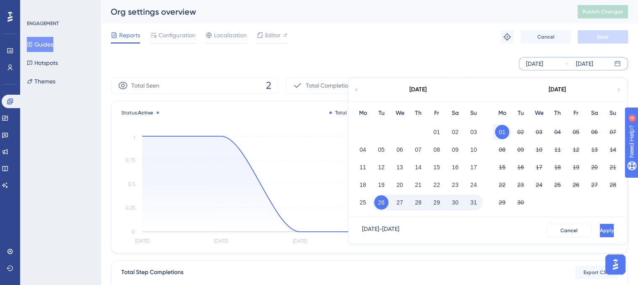
click at [357, 90] on icon at bounding box center [356, 90] width 5 height 8
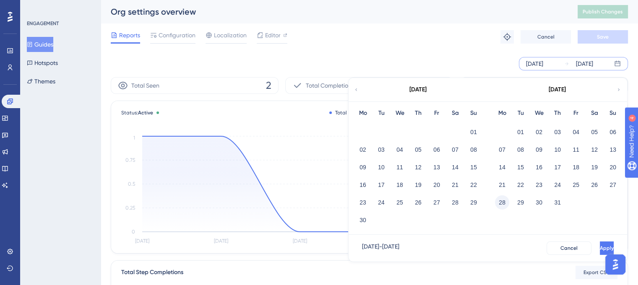
click at [503, 201] on button "28" at bounding box center [502, 202] width 14 height 14
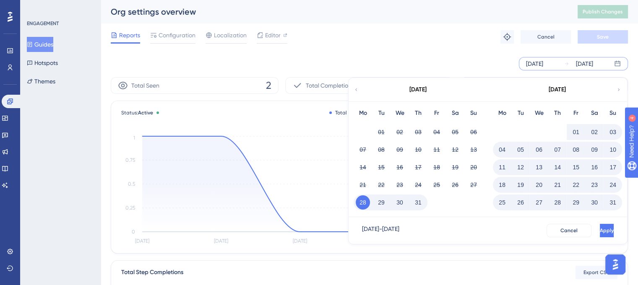
click at [420, 203] on button "31" at bounding box center [418, 202] width 14 height 14
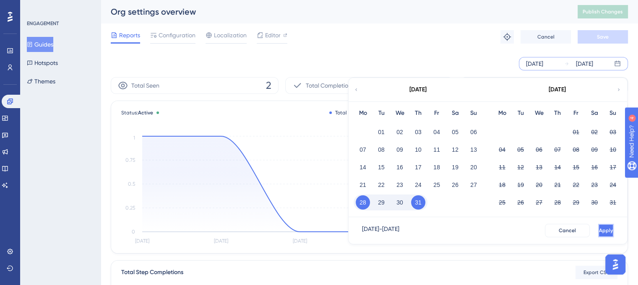
click at [598, 230] on button "Apply" at bounding box center [606, 230] width 16 height 13
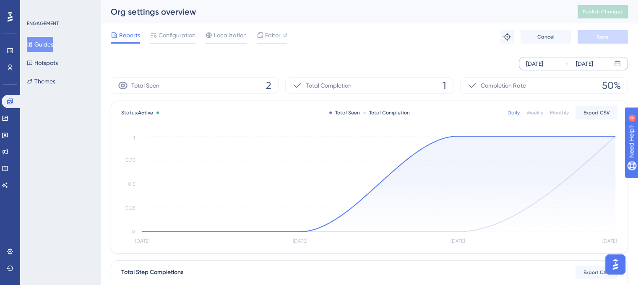
click at [530, 66] on div "[DATE]" at bounding box center [534, 64] width 17 height 10
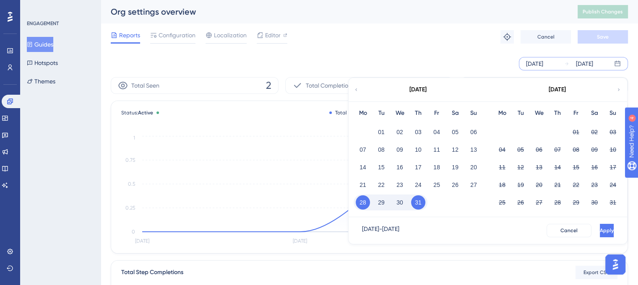
click at [421, 204] on button "31" at bounding box center [418, 202] width 14 height 14
click at [572, 132] on button "01" at bounding box center [576, 132] width 14 height 14
click at [574, 130] on button "01" at bounding box center [576, 132] width 14 height 14
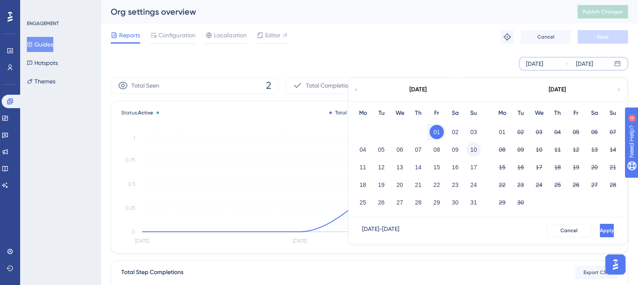
click at [473, 149] on button "10" at bounding box center [473, 150] width 14 height 14
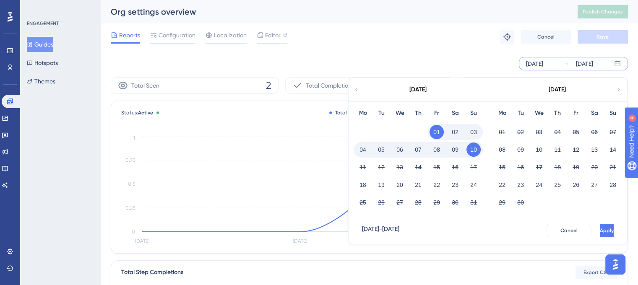
click at [600, 226] on button "Apply" at bounding box center [607, 230] width 14 height 13
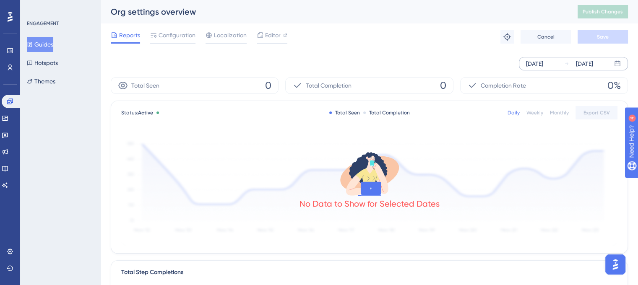
click at [563, 68] on div "[DATE] [DATE]" at bounding box center [573, 63] width 109 height 13
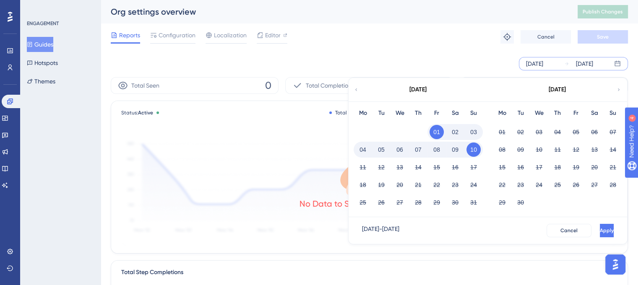
click at [473, 151] on button "10" at bounding box center [473, 150] width 14 height 14
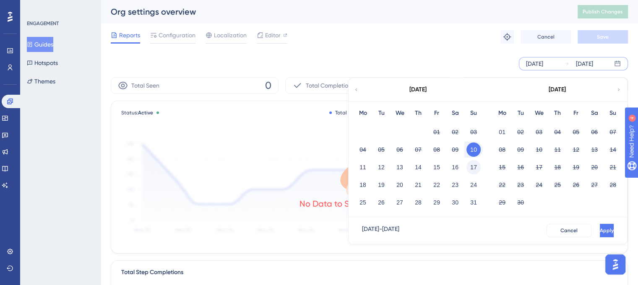
click at [476, 170] on button "17" at bounding box center [473, 167] width 14 height 14
click at [362, 168] on button "11" at bounding box center [363, 167] width 14 height 14
click at [598, 225] on button "Apply" at bounding box center [606, 230] width 16 height 13
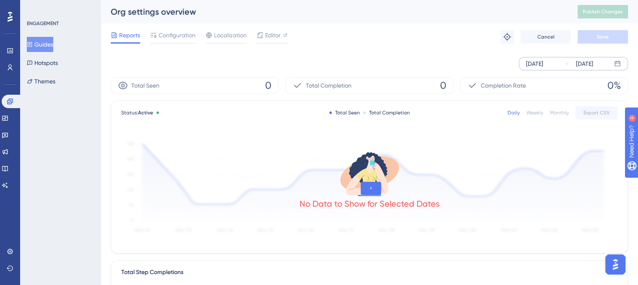
click at [563, 65] on div "[DATE] [DATE]" at bounding box center [573, 63] width 109 height 13
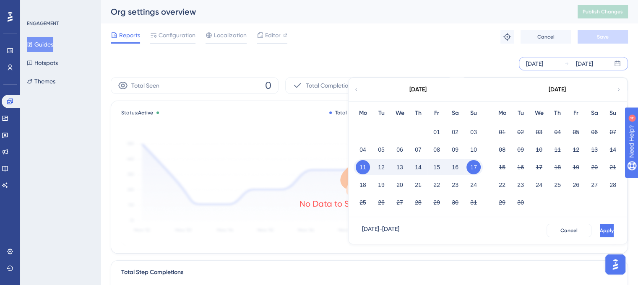
click at [473, 169] on button "17" at bounding box center [473, 167] width 14 height 14
click at [473, 190] on button "24" at bounding box center [473, 185] width 14 height 14
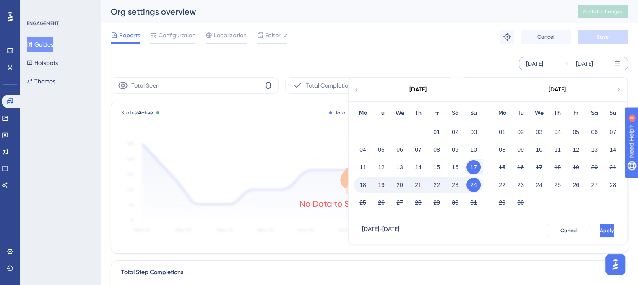
click at [366, 184] on button "18" at bounding box center [363, 185] width 14 height 14
click at [600, 226] on button "Apply" at bounding box center [607, 230] width 14 height 13
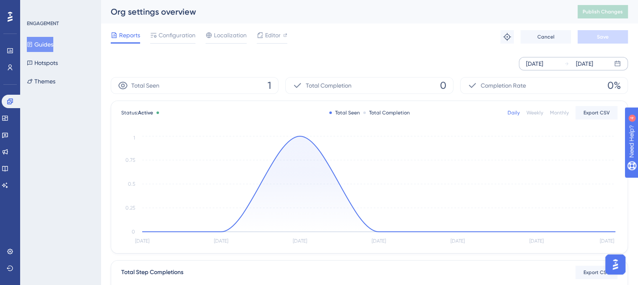
click at [580, 62] on div "[DATE]" at bounding box center [584, 64] width 17 height 10
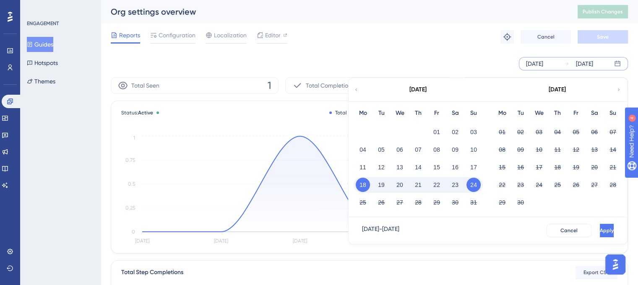
click at [473, 186] on button "24" at bounding box center [473, 185] width 14 height 14
click at [474, 203] on button "31" at bounding box center [473, 202] width 14 height 14
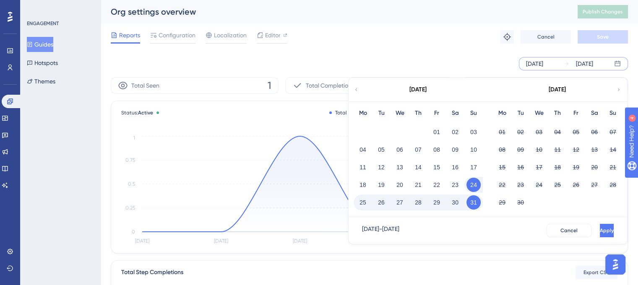
click at [365, 204] on button "25" at bounding box center [363, 202] width 14 height 14
click at [598, 228] on button "Apply" at bounding box center [606, 230] width 16 height 13
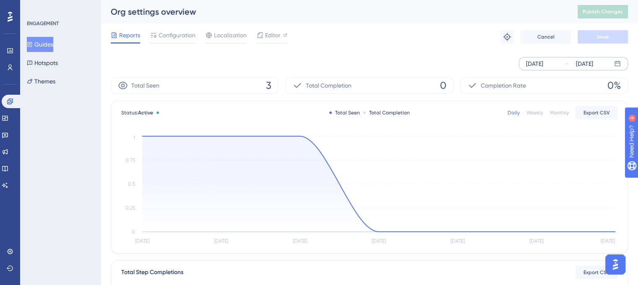
click at [32, 42] on icon at bounding box center [30, 44] width 5 height 5
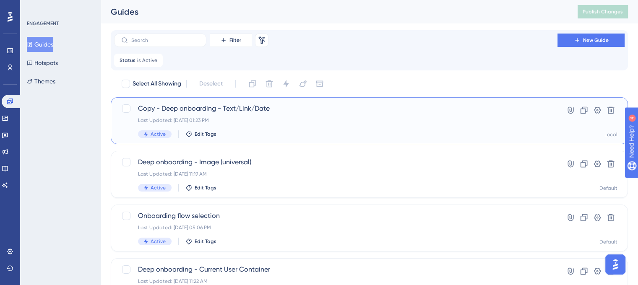
click at [312, 127] on div "Copy - Deep onboarding - Text/Link/Date Last Updated: [DATE] 01:23 PM Active Ed…" at bounding box center [335, 121] width 395 height 34
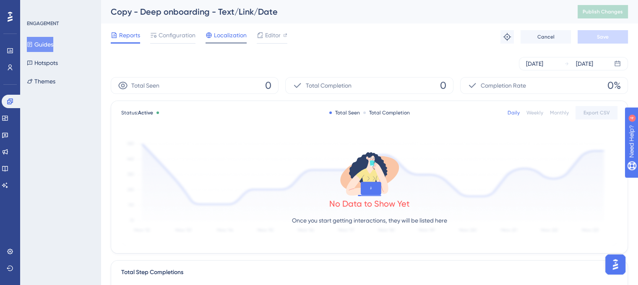
click at [214, 36] on span "Localization" at bounding box center [230, 35] width 33 height 10
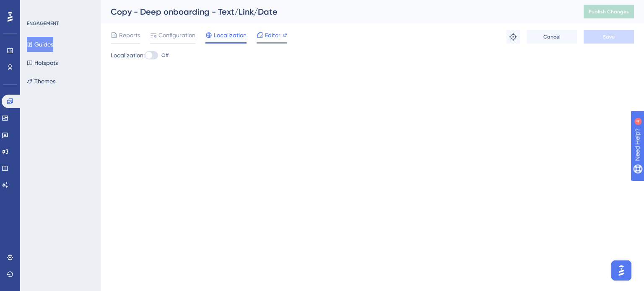
click at [267, 36] on span "Editor" at bounding box center [273, 35] width 16 height 10
click at [167, 38] on span "Configuration" at bounding box center [177, 35] width 37 height 10
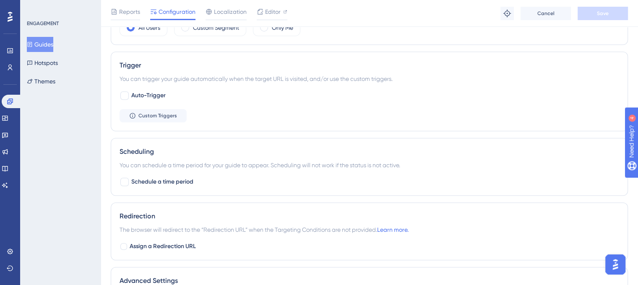
scroll to position [377, 0]
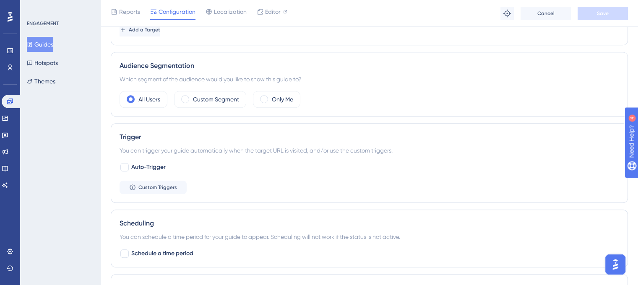
click at [45, 44] on button "Guides" at bounding box center [40, 44] width 26 height 15
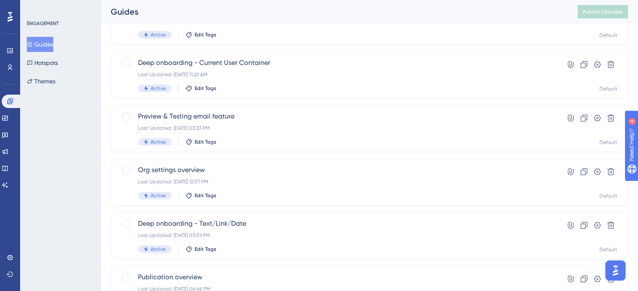
scroll to position [210, 0]
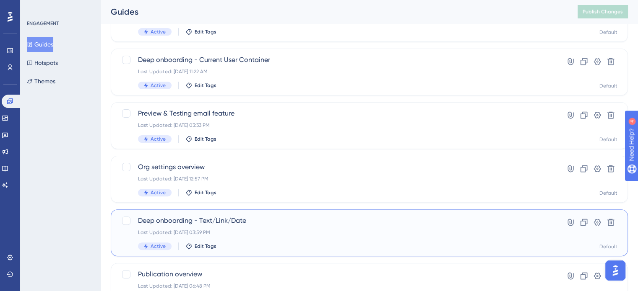
click at [335, 240] on div "Deep onboarding - Text/Link/Date Last Updated: [DATE] 03:59 PM Active Edit Tags" at bounding box center [335, 233] width 395 height 34
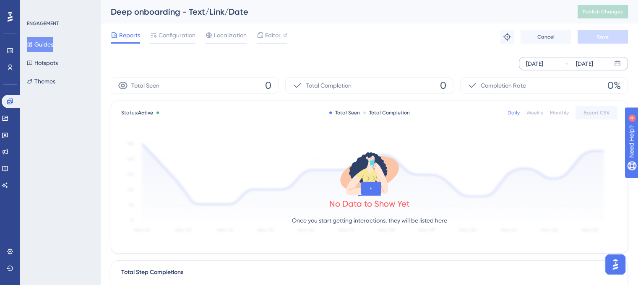
click at [543, 68] on div "[DATE]" at bounding box center [534, 64] width 17 height 10
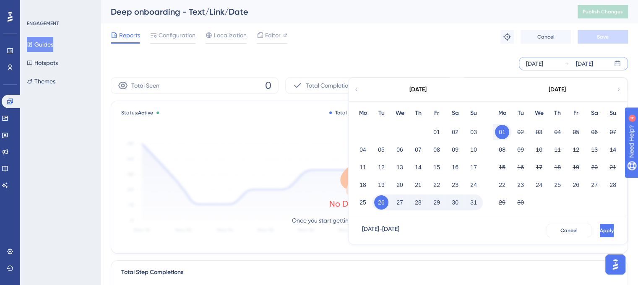
click at [359, 90] on div "[DATE]" at bounding box center [417, 89] width 138 height 23
click at [357, 90] on icon at bounding box center [356, 90] width 5 height 8
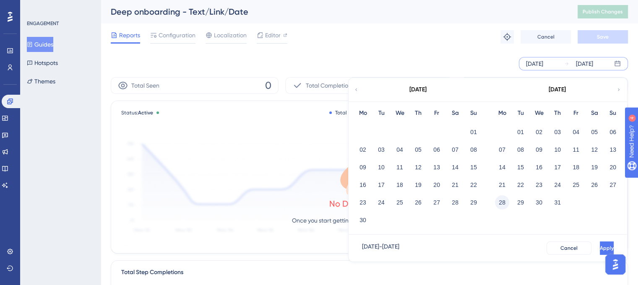
click at [503, 203] on button "28" at bounding box center [502, 202] width 14 height 14
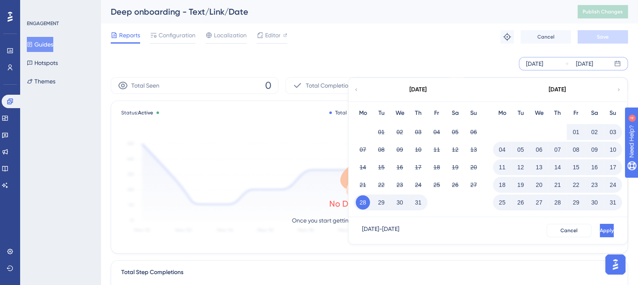
click at [421, 203] on button "31" at bounding box center [418, 202] width 14 height 14
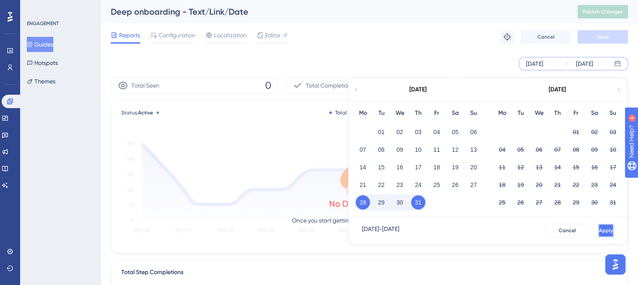
click at [599, 229] on span "Apply" at bounding box center [606, 230] width 14 height 7
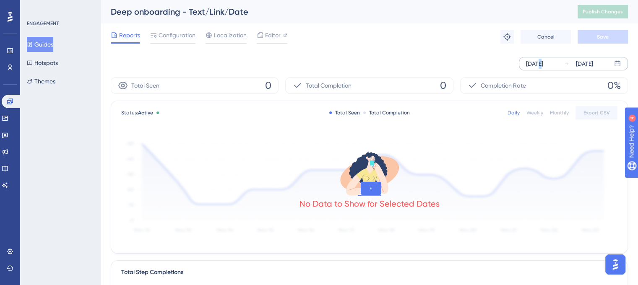
click at [537, 63] on div "[DATE]" at bounding box center [534, 64] width 17 height 10
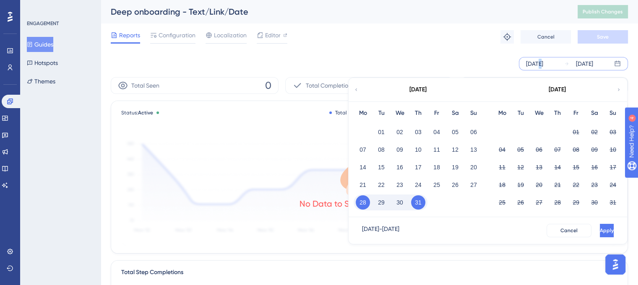
click at [420, 203] on button "31" at bounding box center [418, 202] width 14 height 14
click at [577, 133] on button "01" at bounding box center [576, 132] width 14 height 14
click at [573, 132] on button "01" at bounding box center [576, 132] width 14 height 14
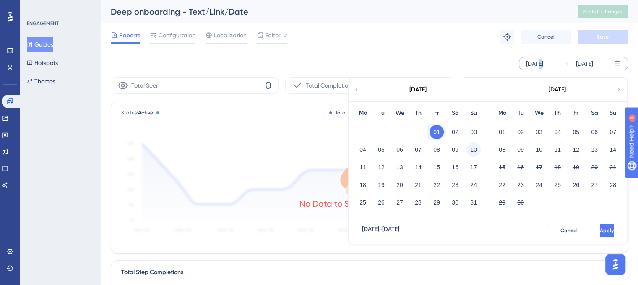
click at [473, 147] on button "10" at bounding box center [473, 150] width 14 height 14
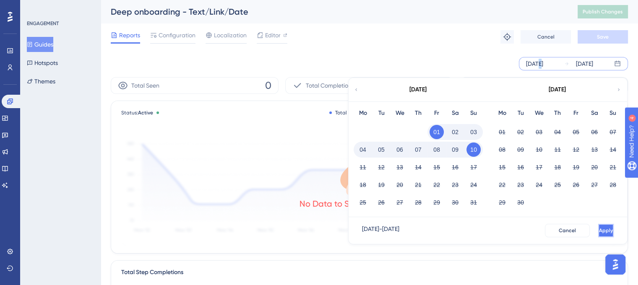
click at [598, 231] on button "Apply" at bounding box center [606, 230] width 16 height 13
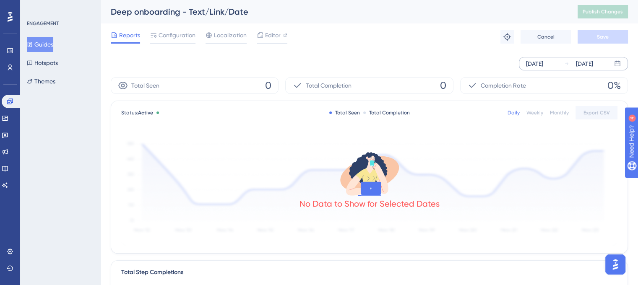
click at [543, 61] on div "[DATE]" at bounding box center [534, 64] width 17 height 10
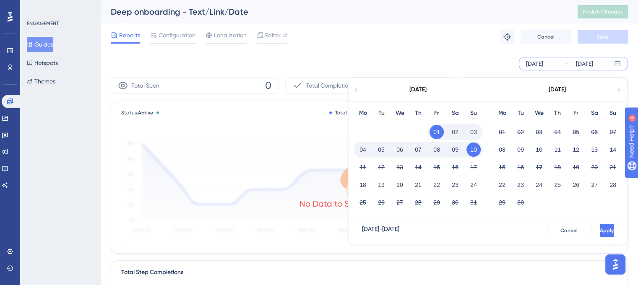
click at [473, 151] on button "10" at bounding box center [473, 150] width 14 height 14
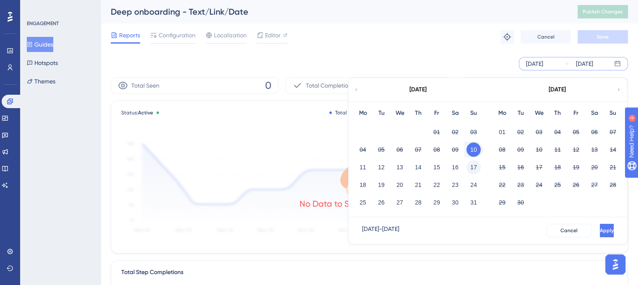
click at [473, 163] on button "17" at bounding box center [473, 167] width 14 height 14
click at [362, 166] on button "11" at bounding box center [363, 167] width 14 height 14
click at [598, 230] on button "Apply" at bounding box center [606, 230] width 16 height 13
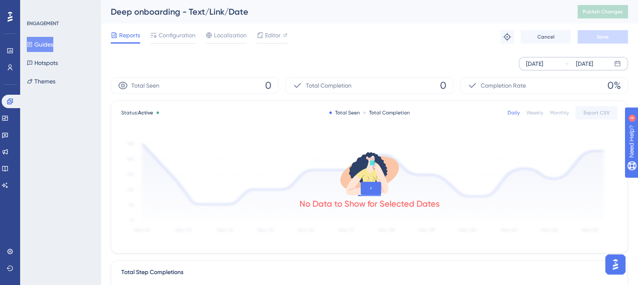
click at [543, 60] on div "[DATE]" at bounding box center [534, 64] width 17 height 10
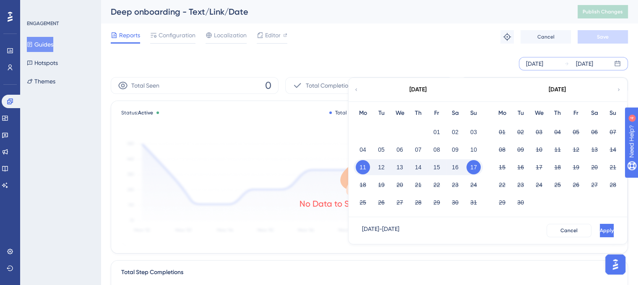
click at [472, 169] on button "17" at bounding box center [473, 167] width 14 height 14
click at [473, 169] on button "17" at bounding box center [473, 167] width 14 height 14
click at [470, 168] on button "17" at bounding box center [473, 167] width 14 height 14
click at [473, 181] on button "24" at bounding box center [473, 185] width 14 height 14
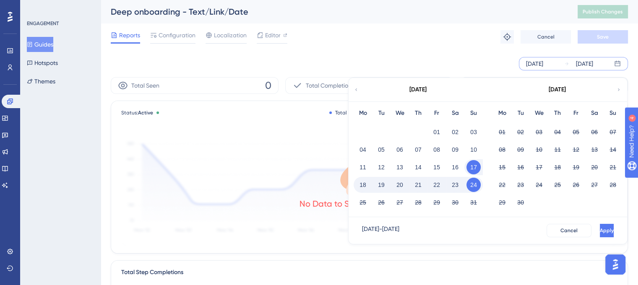
click at [364, 186] on button "18" at bounding box center [363, 185] width 14 height 14
click at [598, 226] on button "Apply" at bounding box center [606, 230] width 16 height 13
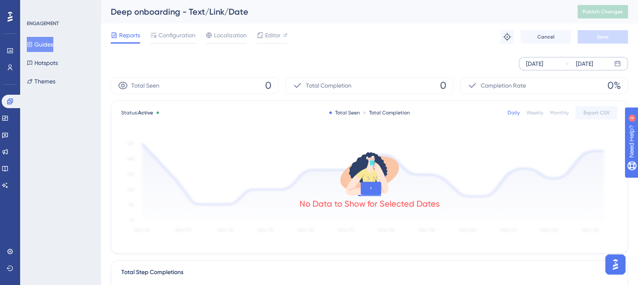
click at [563, 64] on div "[DATE] [DATE]" at bounding box center [573, 63] width 109 height 13
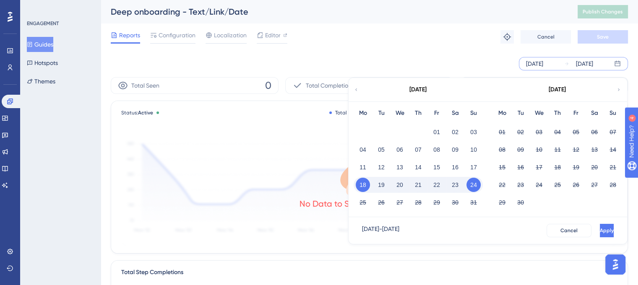
click at [473, 186] on button "24" at bounding box center [473, 185] width 14 height 14
click at [473, 203] on button "31" at bounding box center [473, 202] width 14 height 14
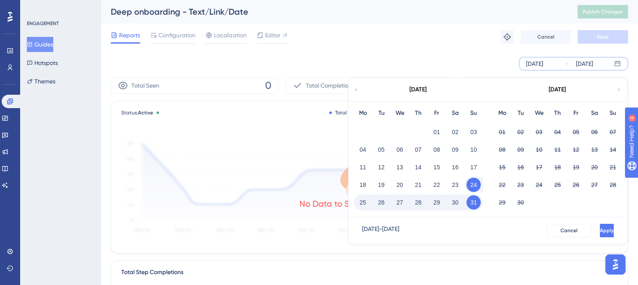
click at [359, 201] on button "25" at bounding box center [363, 202] width 14 height 14
click at [598, 229] on button "Apply" at bounding box center [606, 230] width 16 height 13
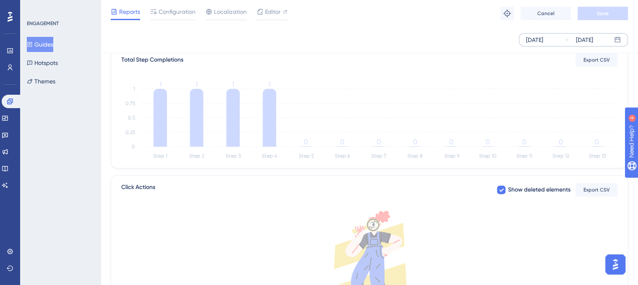
scroll to position [210, 0]
click at [271, 105] on icon at bounding box center [269, 117] width 13 height 58
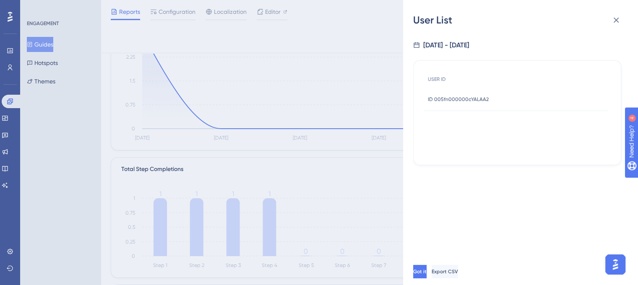
scroll to position [91, 0]
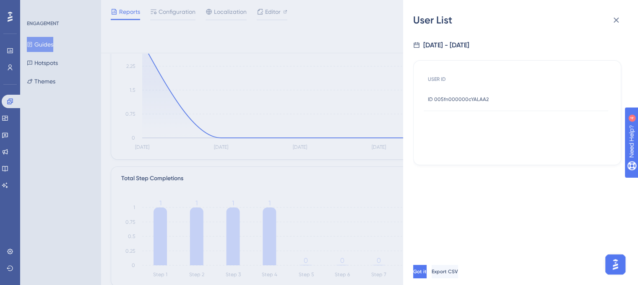
click at [451, 100] on span "ID 005fn000000cYALAA2" at bounding box center [458, 99] width 61 height 7
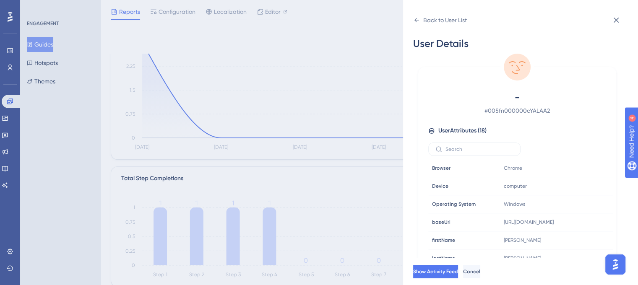
scroll to position [126, 0]
click at [619, 22] on icon at bounding box center [616, 20] width 10 height 10
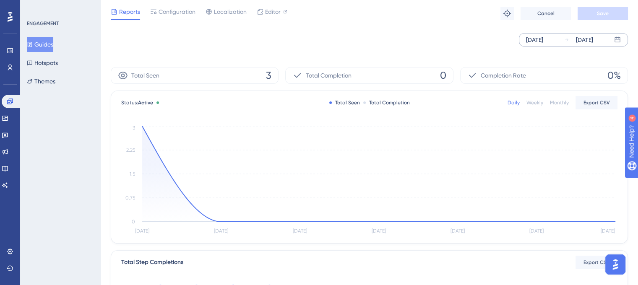
scroll to position [0, 0]
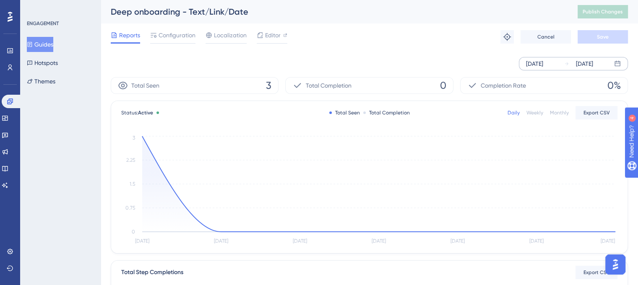
click at [543, 64] on div "[DATE]" at bounding box center [534, 64] width 17 height 10
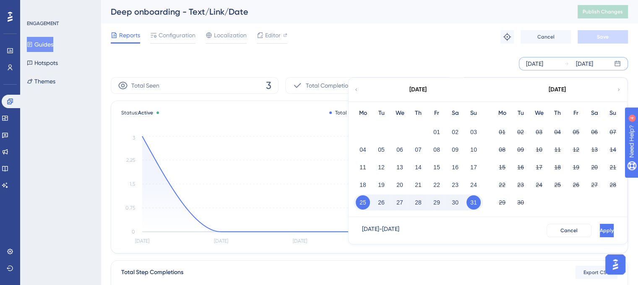
click at [543, 64] on div "[DATE]" at bounding box center [534, 64] width 17 height 10
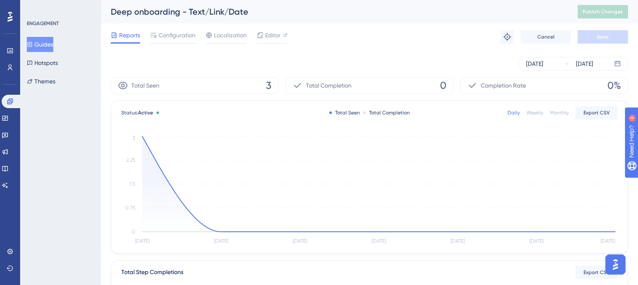
drag, startPoint x: 43, startPoint y: 42, endPoint x: 80, endPoint y: 146, distance: 110.4
click at [43, 42] on button "Guides" at bounding box center [40, 44] width 26 height 15
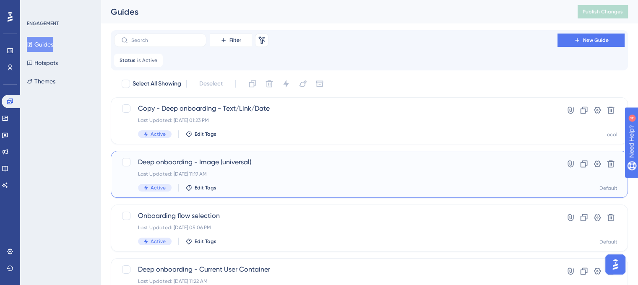
click at [284, 172] on div "Last Updated: [DATE] 11:19 AM" at bounding box center [335, 174] width 395 height 7
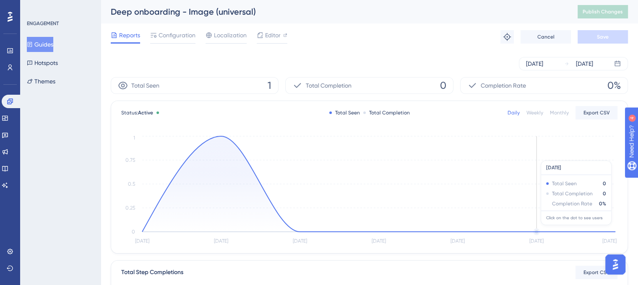
scroll to position [168, 0]
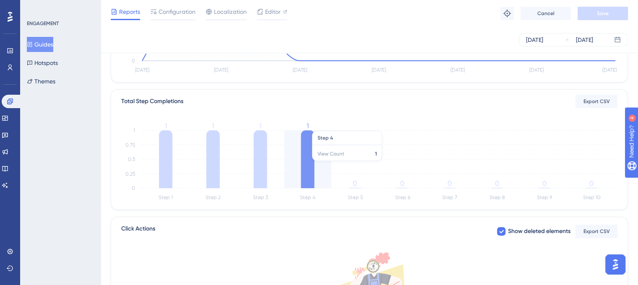
click at [306, 165] on icon at bounding box center [307, 159] width 13 height 58
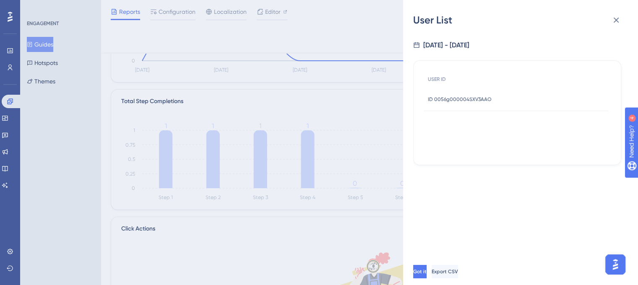
click at [460, 99] on span "ID 0056g000004SXV3AAO" at bounding box center [460, 99] width 64 height 7
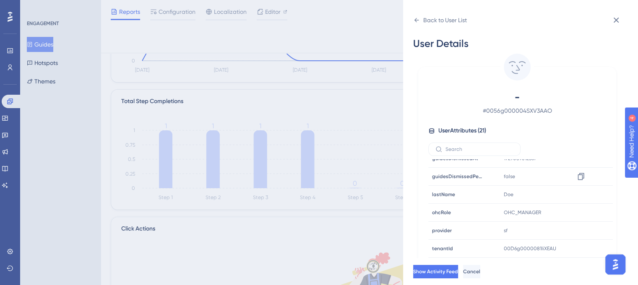
scroll to position [211, 0]
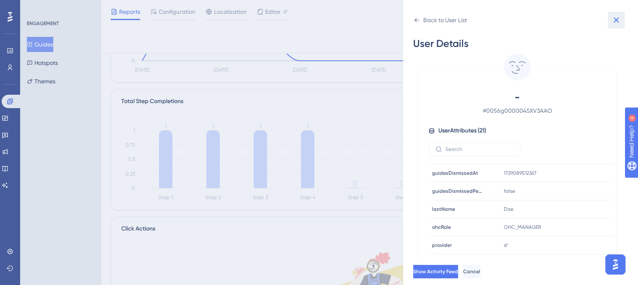
click at [616, 23] on icon at bounding box center [616, 20] width 10 height 10
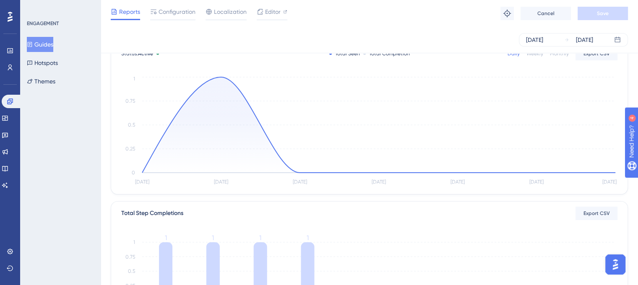
scroll to position [0, 0]
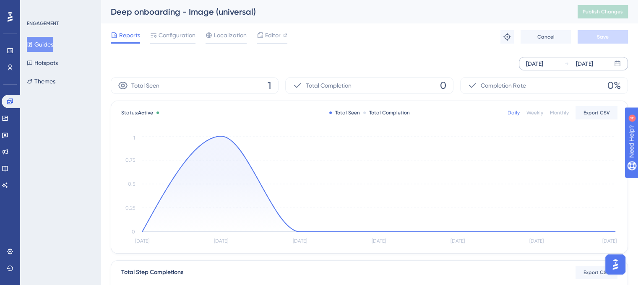
click at [543, 62] on div "[DATE]" at bounding box center [534, 64] width 17 height 10
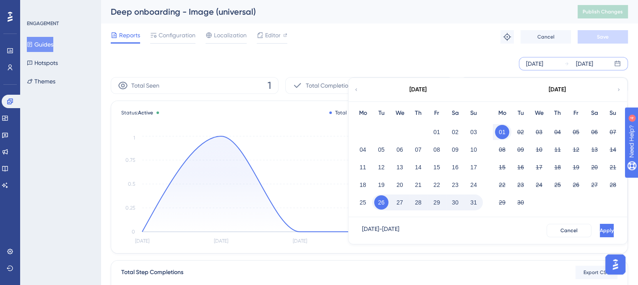
click at [355, 90] on icon at bounding box center [356, 90] width 5 height 8
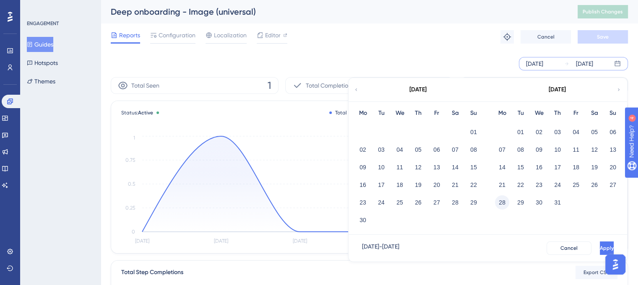
click at [504, 205] on button "28" at bounding box center [502, 202] width 14 height 14
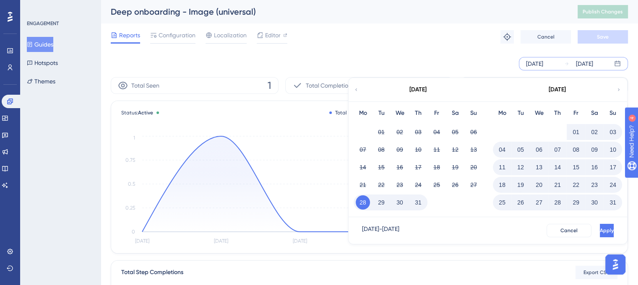
click at [419, 204] on button "31" at bounding box center [418, 202] width 14 height 14
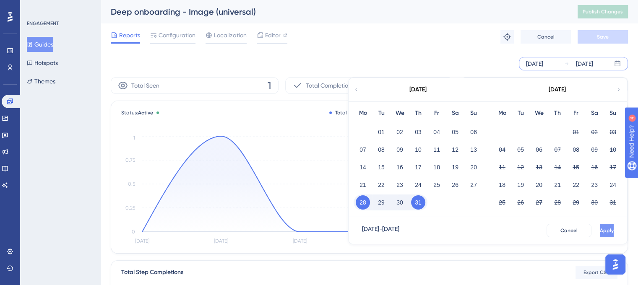
click at [600, 233] on span "Apply" at bounding box center [607, 230] width 14 height 7
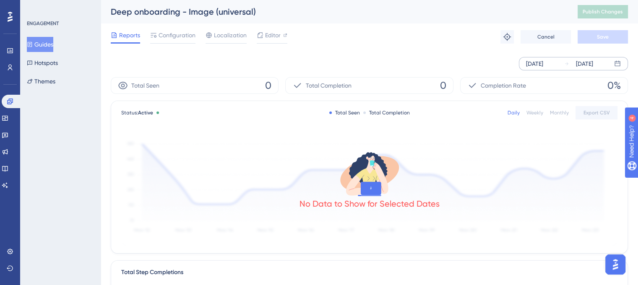
click at [588, 65] on div "[DATE]" at bounding box center [584, 64] width 17 height 10
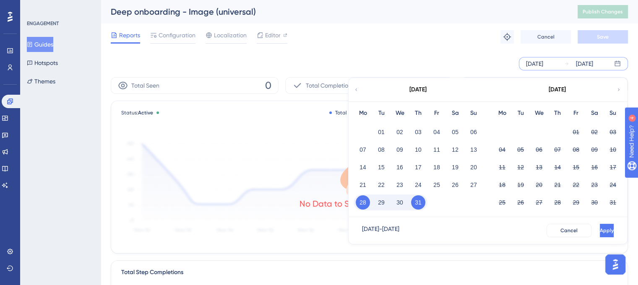
click at [417, 203] on button "31" at bounding box center [418, 202] width 14 height 14
click at [578, 133] on button "01" at bounding box center [576, 132] width 14 height 14
click at [576, 132] on button "01" at bounding box center [576, 132] width 14 height 14
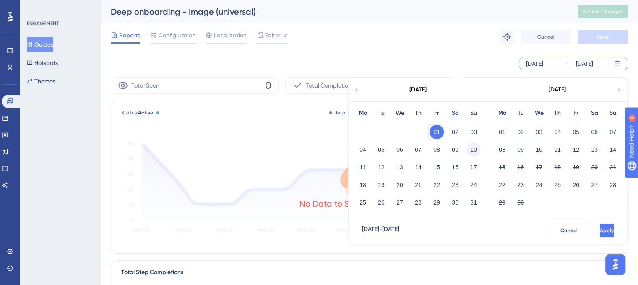
click at [476, 151] on button "10" at bounding box center [473, 150] width 14 height 14
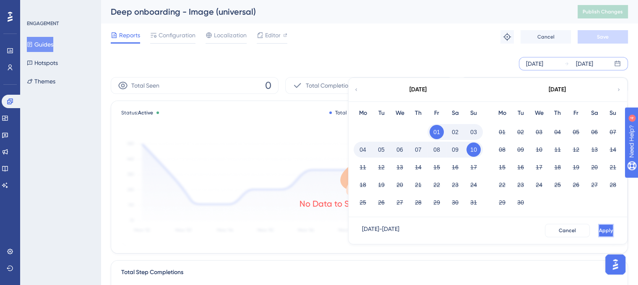
click at [598, 226] on button "Apply" at bounding box center [606, 230] width 16 height 13
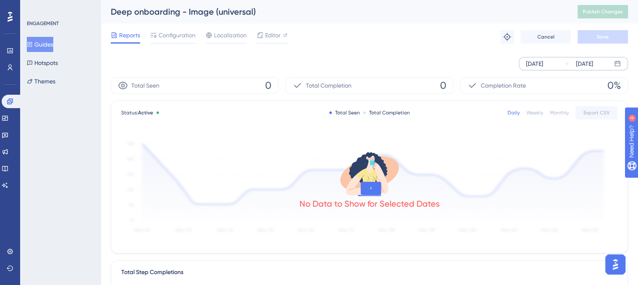
click at [543, 63] on div "[DATE]" at bounding box center [534, 64] width 17 height 10
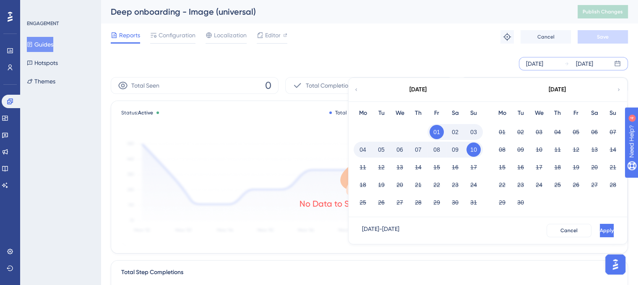
click at [476, 148] on button "10" at bounding box center [473, 150] width 14 height 14
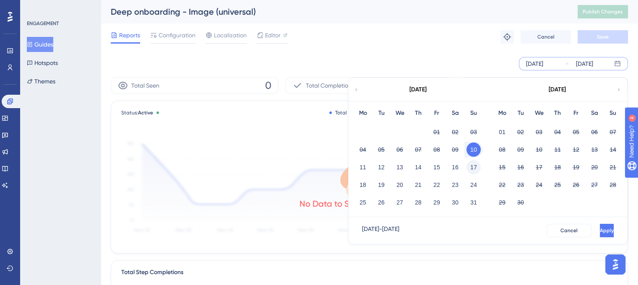
click at [473, 163] on button "17" at bounding box center [473, 167] width 14 height 14
click at [357, 166] on button "11" at bounding box center [363, 167] width 14 height 14
click at [598, 231] on button "Apply" at bounding box center [606, 230] width 16 height 13
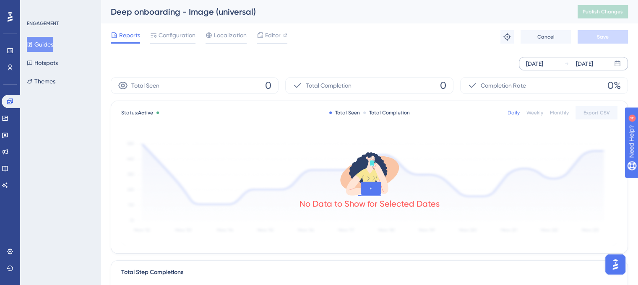
click at [566, 63] on icon at bounding box center [566, 63] width 5 height 5
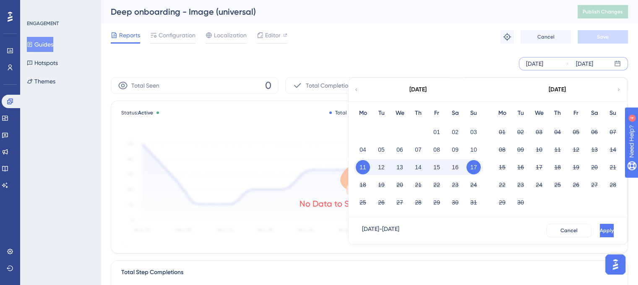
click at [475, 166] on button "17" at bounding box center [473, 167] width 14 height 14
click at [474, 188] on button "24" at bounding box center [473, 185] width 14 height 14
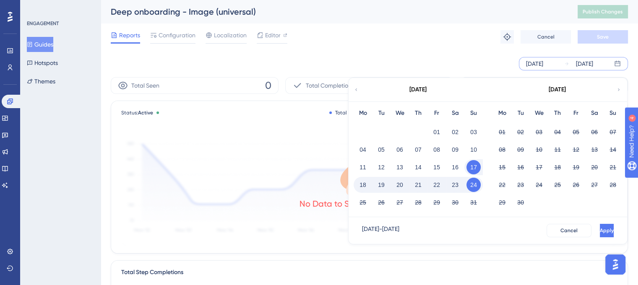
click at [359, 186] on button "18" at bounding box center [363, 185] width 14 height 14
click at [599, 228] on span "Apply" at bounding box center [606, 230] width 14 height 7
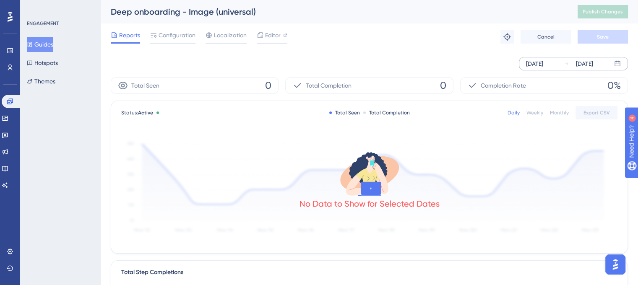
click at [570, 63] on div "[DATE]" at bounding box center [578, 64] width 29 height 10
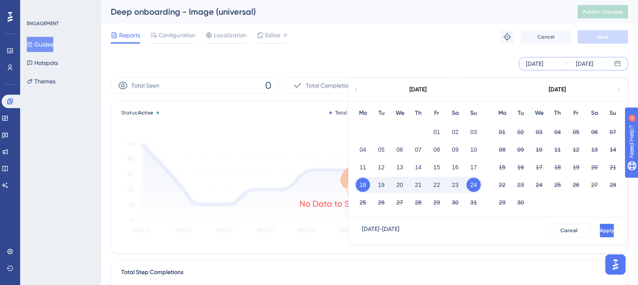
click at [475, 188] on button "24" at bounding box center [473, 185] width 14 height 14
click at [476, 200] on button "31" at bounding box center [473, 202] width 14 height 14
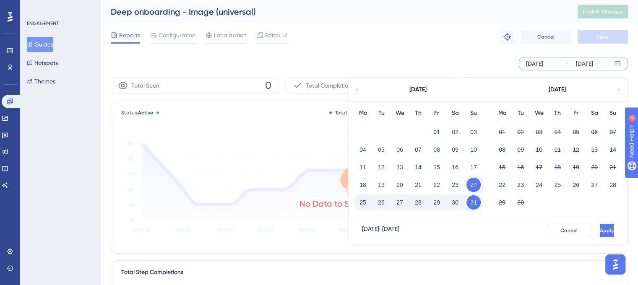
click at [365, 201] on button "25" at bounding box center [363, 202] width 14 height 14
click at [598, 230] on button "Apply" at bounding box center [606, 230] width 16 height 13
